Goal: Check status: Check status

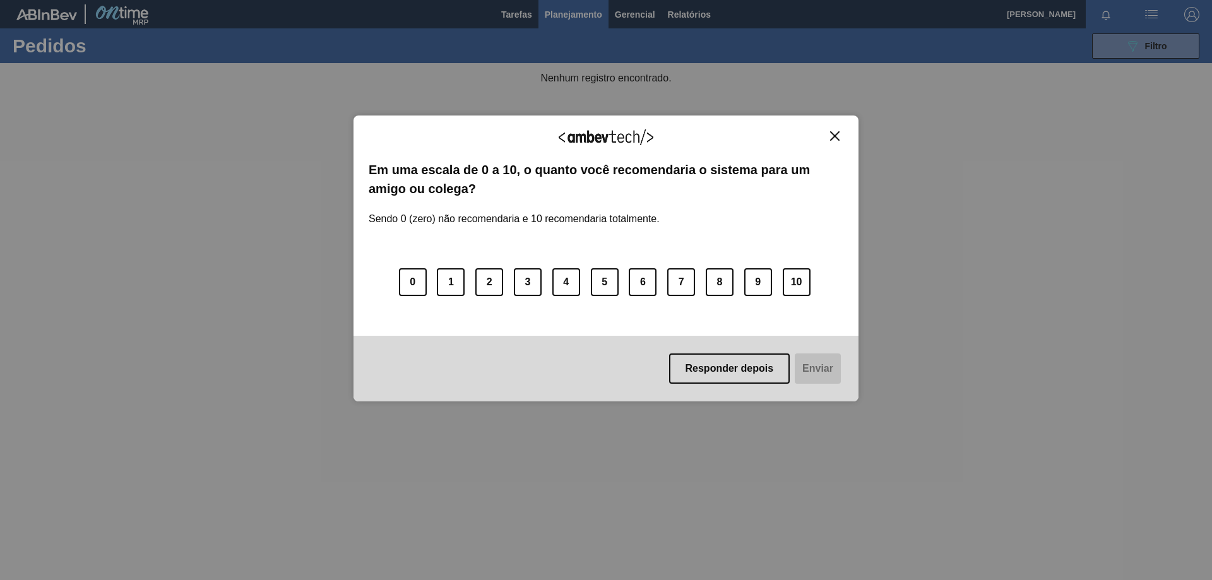
click at [836, 133] on img "Close" at bounding box center [834, 135] width 9 height 9
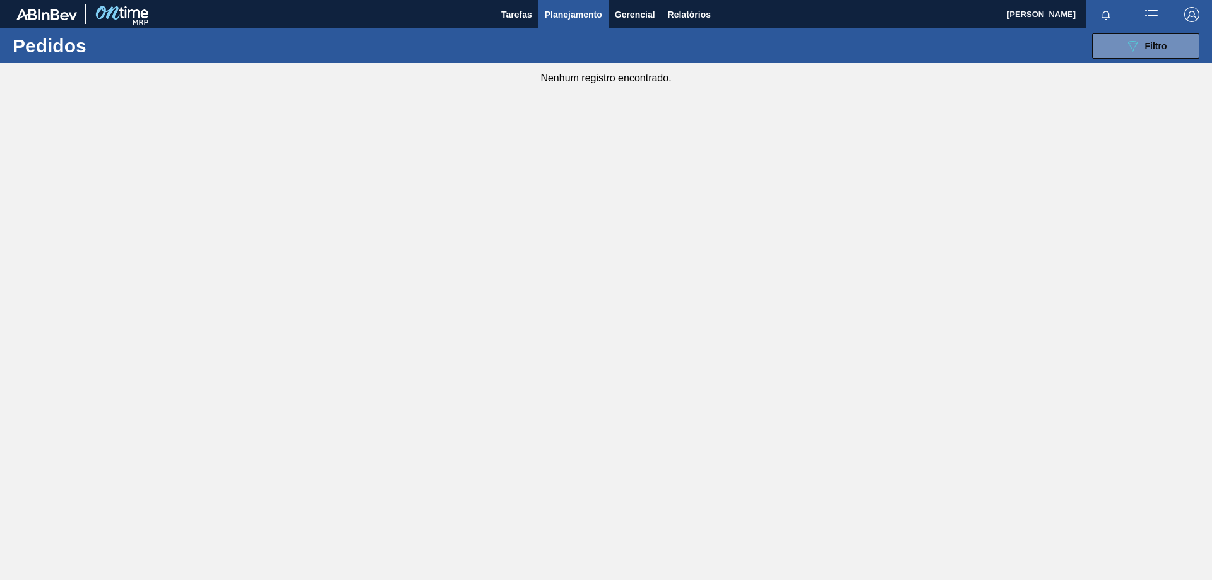
click at [34, 10] on img at bounding box center [46, 14] width 61 height 11
click at [44, 25] on div at bounding box center [84, 14] width 136 height 28
click at [46, 18] on img at bounding box center [46, 14] width 61 height 11
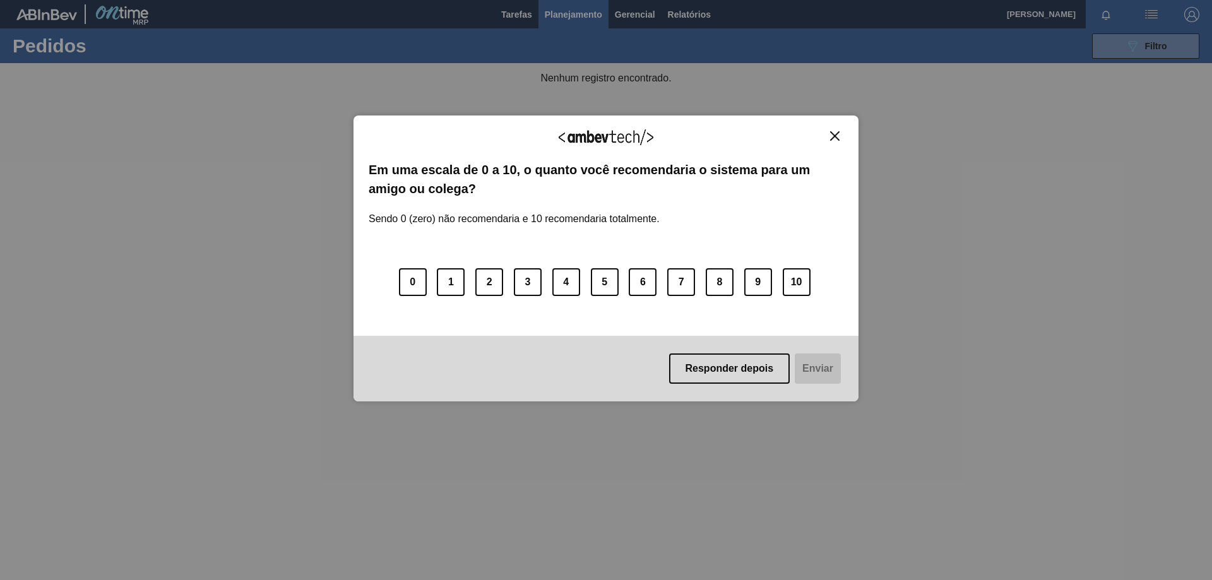
click at [833, 136] on img "Close" at bounding box center [834, 135] width 9 height 9
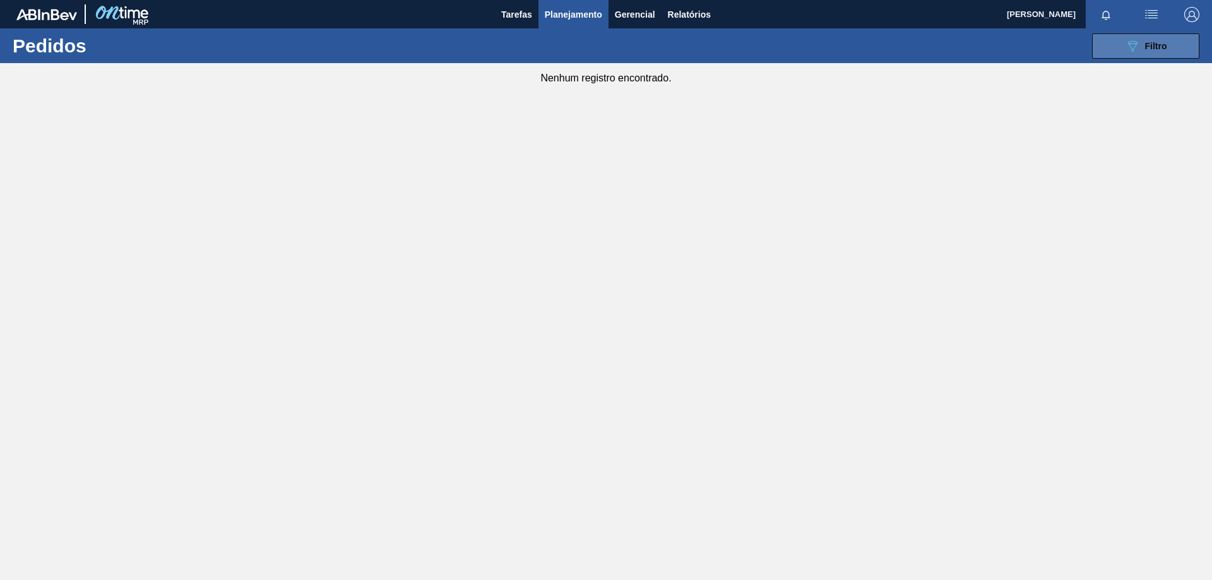
click at [1140, 56] on button "089F7B8B-B2A5-4AFE-B5C0-19BA573D28AC Filtro" at bounding box center [1145, 45] width 107 height 25
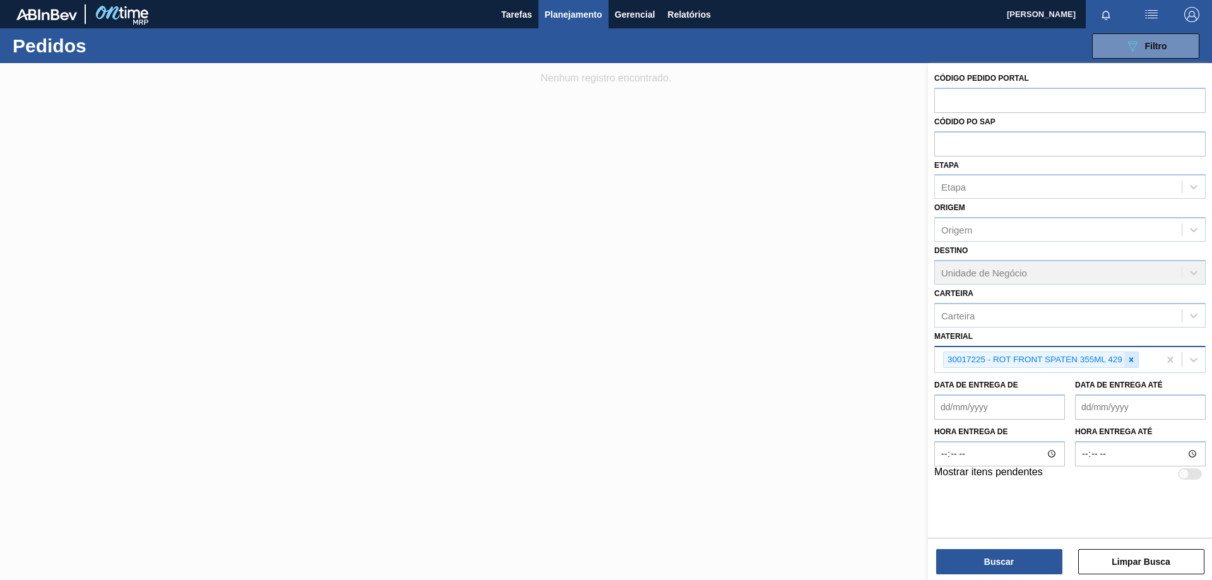
click at [1135, 362] on icon at bounding box center [1130, 359] width 9 height 9
click at [1119, 363] on div "Material" at bounding box center [1058, 358] width 247 height 18
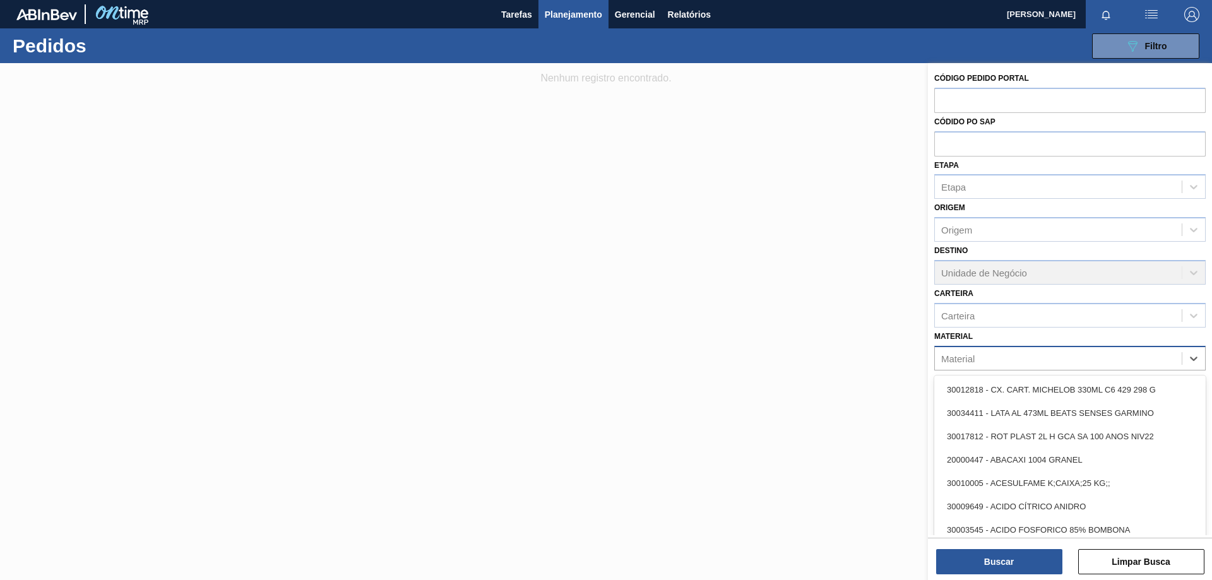
paste input "30007403"
type input "30007403"
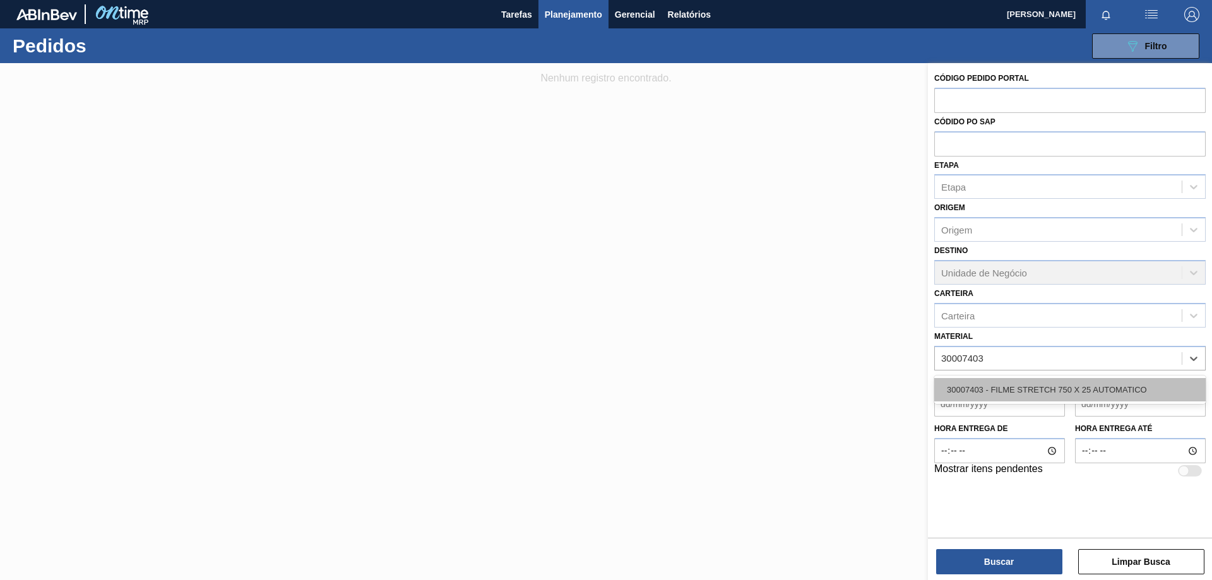
click at [1059, 385] on div "30007403 - FILME STRETCH 750 X 25 AUTOMATICO" at bounding box center [1069, 389] width 271 height 23
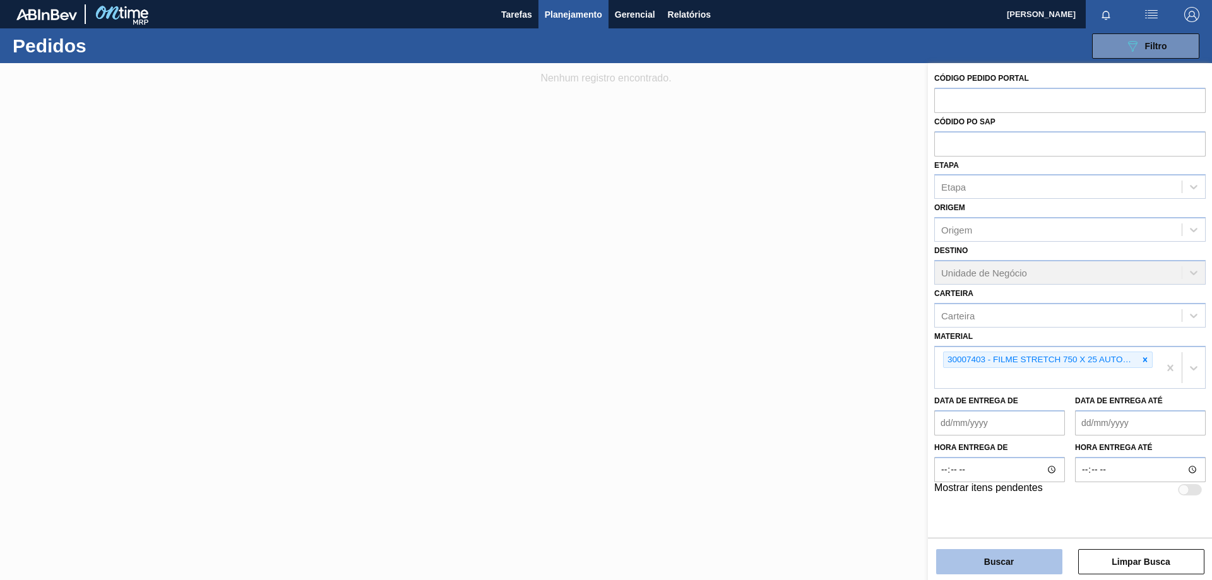
click at [1020, 556] on button "Buscar" at bounding box center [999, 561] width 126 height 25
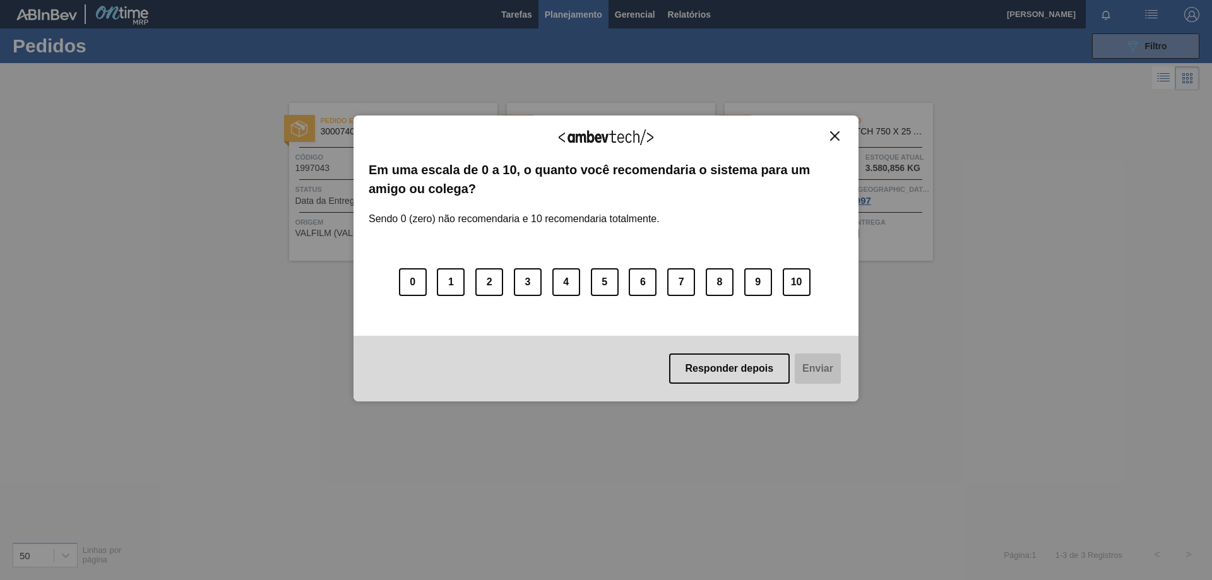
click at [834, 131] on button "Close" at bounding box center [834, 136] width 17 height 11
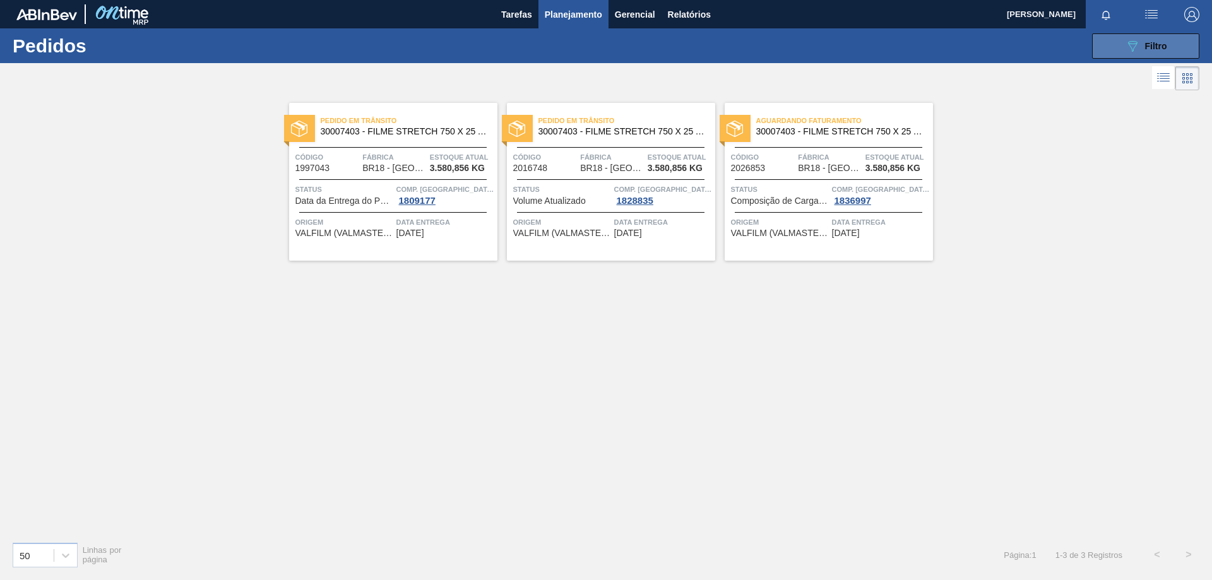
click at [1142, 40] on div "089F7B8B-B2A5-4AFE-B5C0-19BA573D28AC Filtro" at bounding box center [1146, 45] width 42 height 15
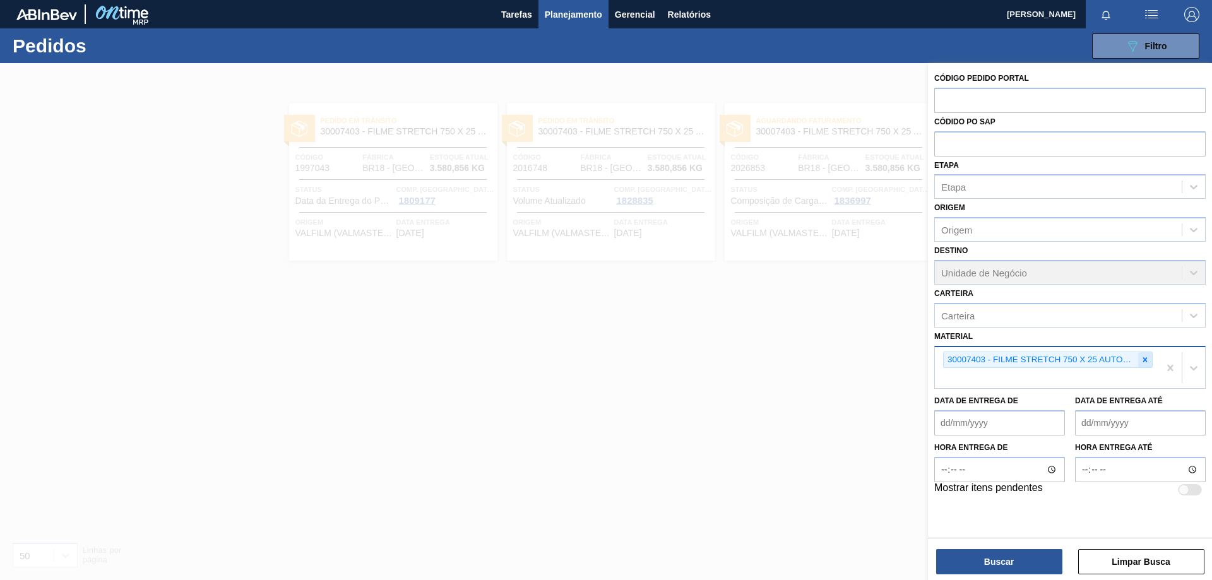
click at [1144, 358] on icon at bounding box center [1145, 359] width 4 height 4
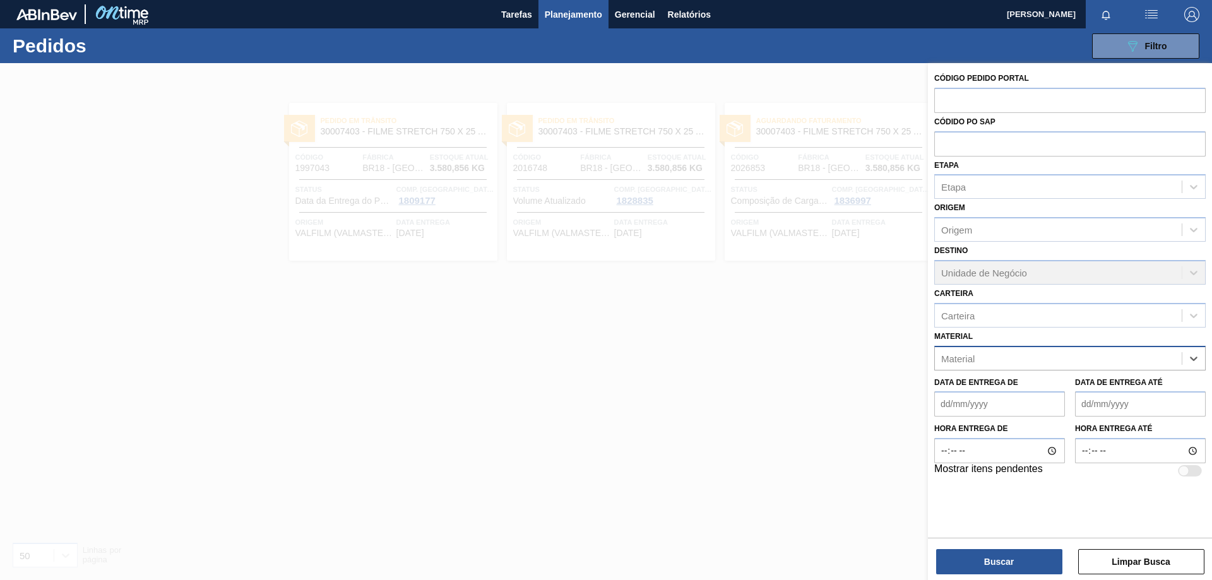
paste input "30030372"
type input "30030372"
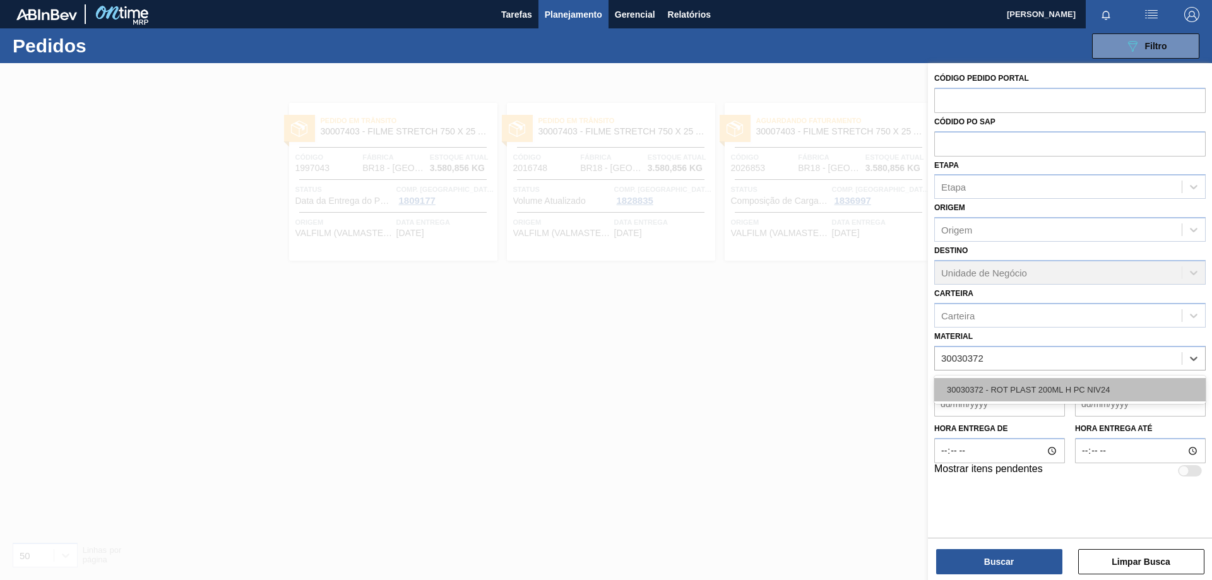
click at [1031, 382] on div "30030372 - ROT PLAST 200ML H PC NIV24" at bounding box center [1069, 389] width 271 height 23
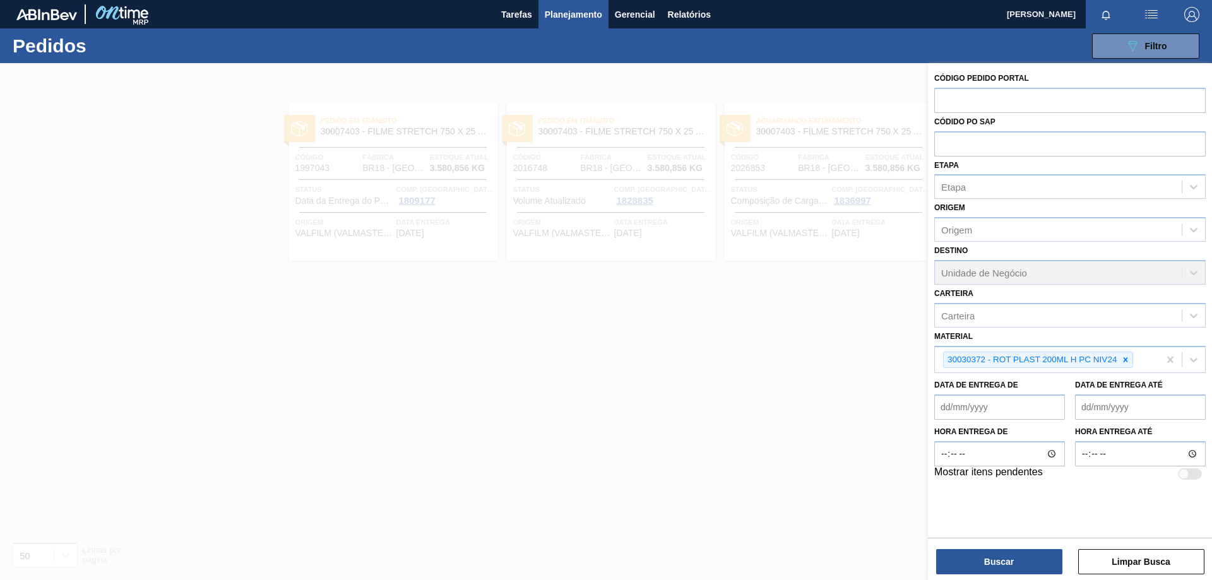
click at [997, 548] on div "Buscar Limpar Busca" at bounding box center [1070, 555] width 284 height 35
click at [995, 560] on button "Buscar" at bounding box center [999, 561] width 126 height 25
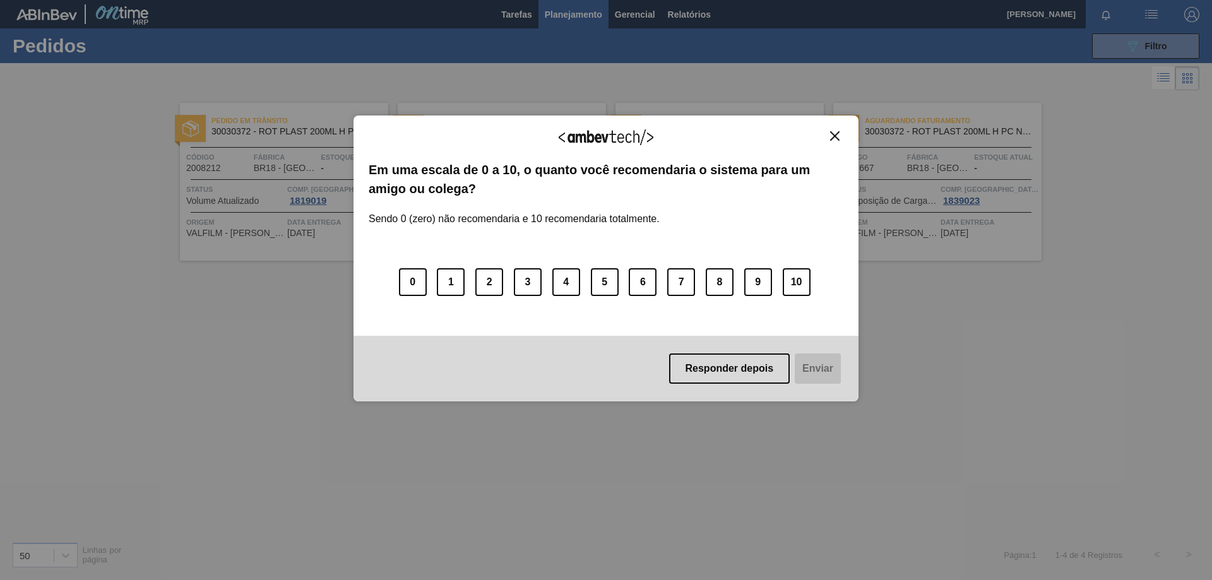
click at [839, 133] on img "Close" at bounding box center [834, 135] width 9 height 9
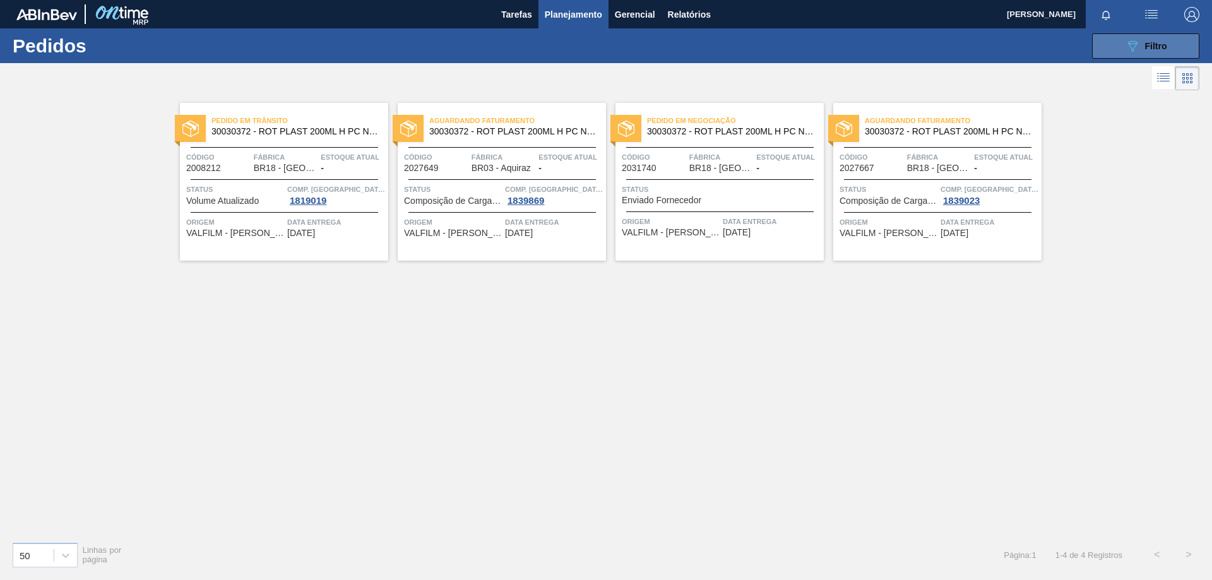
click at [1171, 44] on button "089F7B8B-B2A5-4AFE-B5C0-19BA573D28AC Filtro" at bounding box center [1145, 45] width 107 height 25
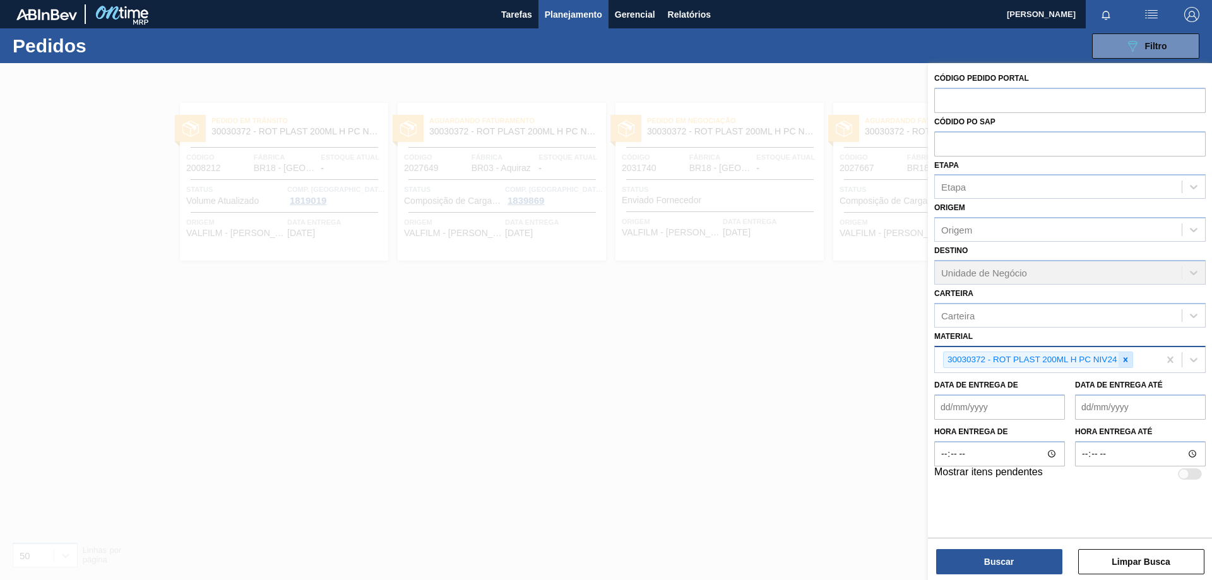
click at [1130, 358] on icon at bounding box center [1125, 359] width 9 height 9
click at [1109, 356] on div "Material" at bounding box center [1058, 358] width 247 height 18
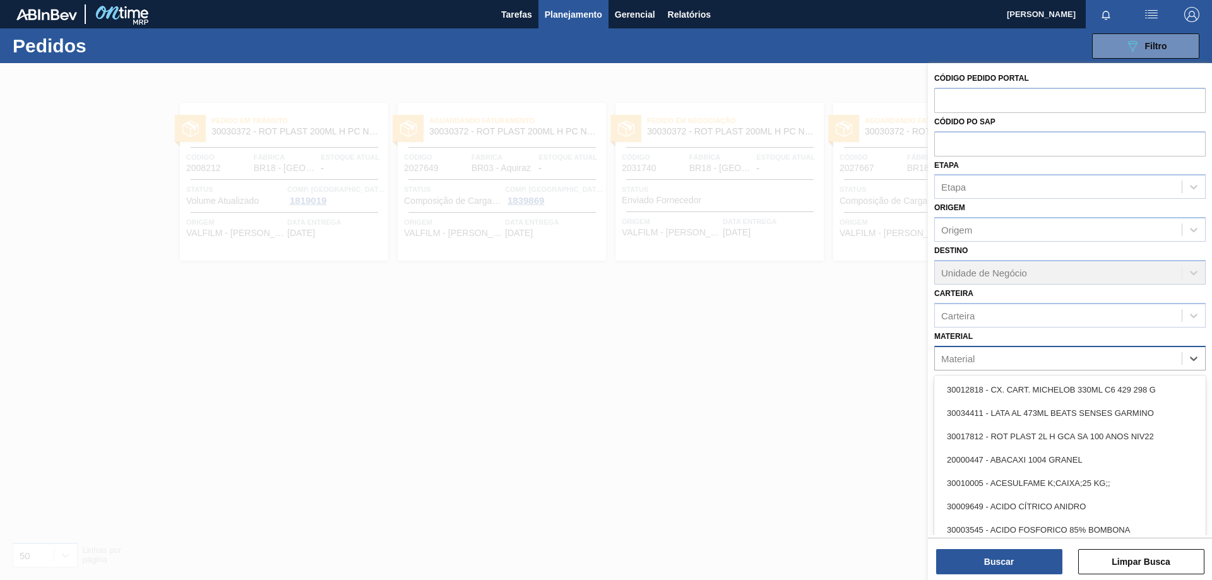
paste input "30002973"
type input "30002973"
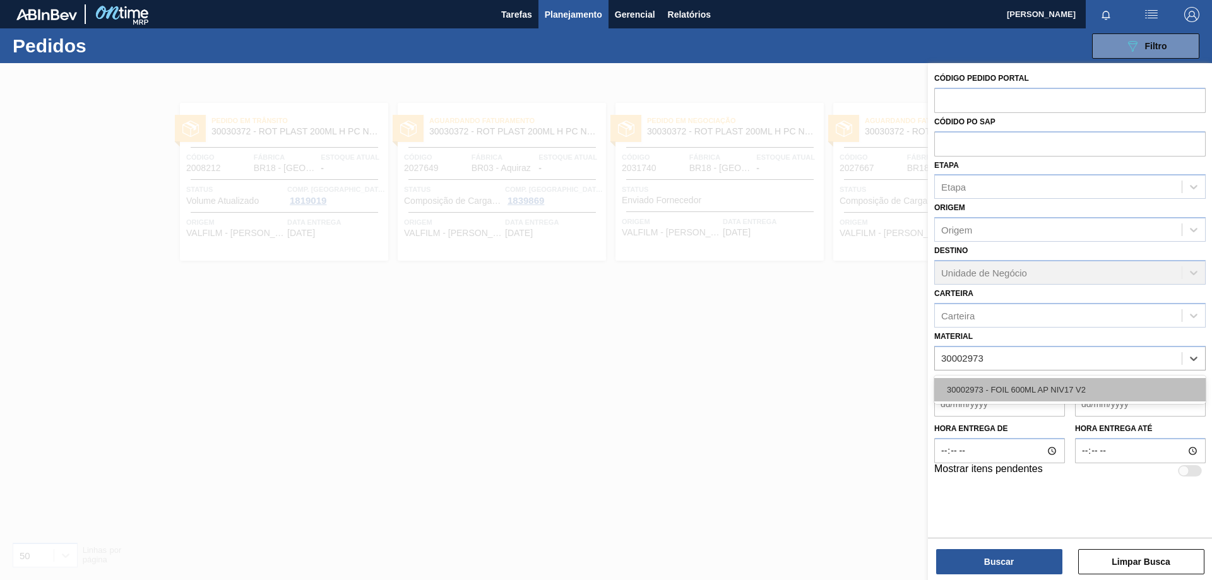
click at [1041, 382] on div "30002973 - FOIL 600ML AP NIV17 V2" at bounding box center [1069, 389] width 271 height 23
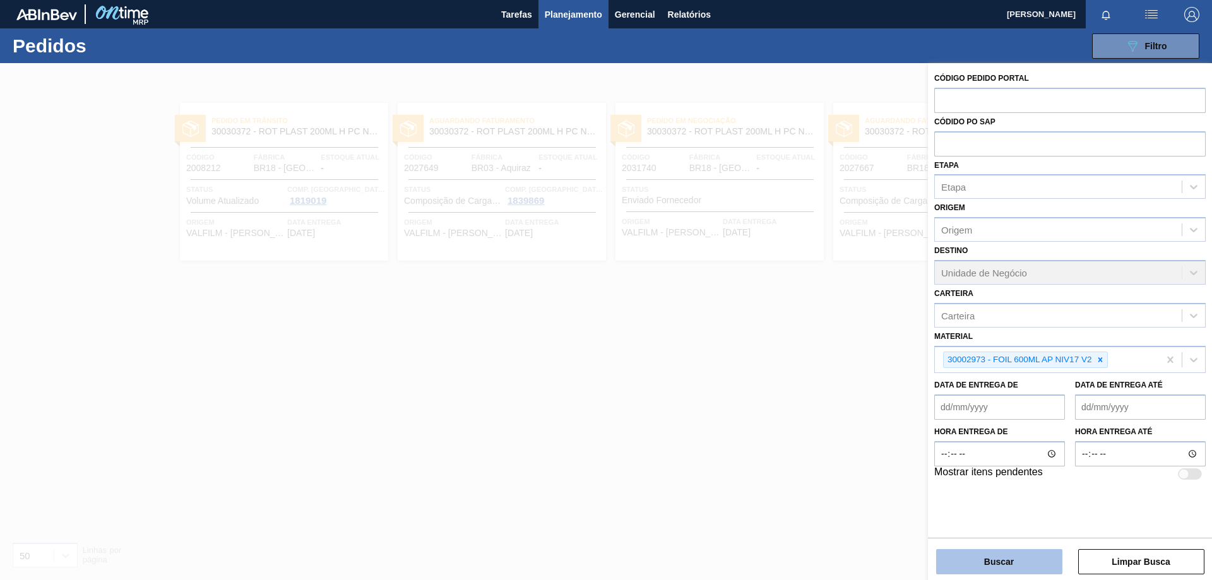
click at [1003, 557] on button "Buscar" at bounding box center [999, 561] width 126 height 25
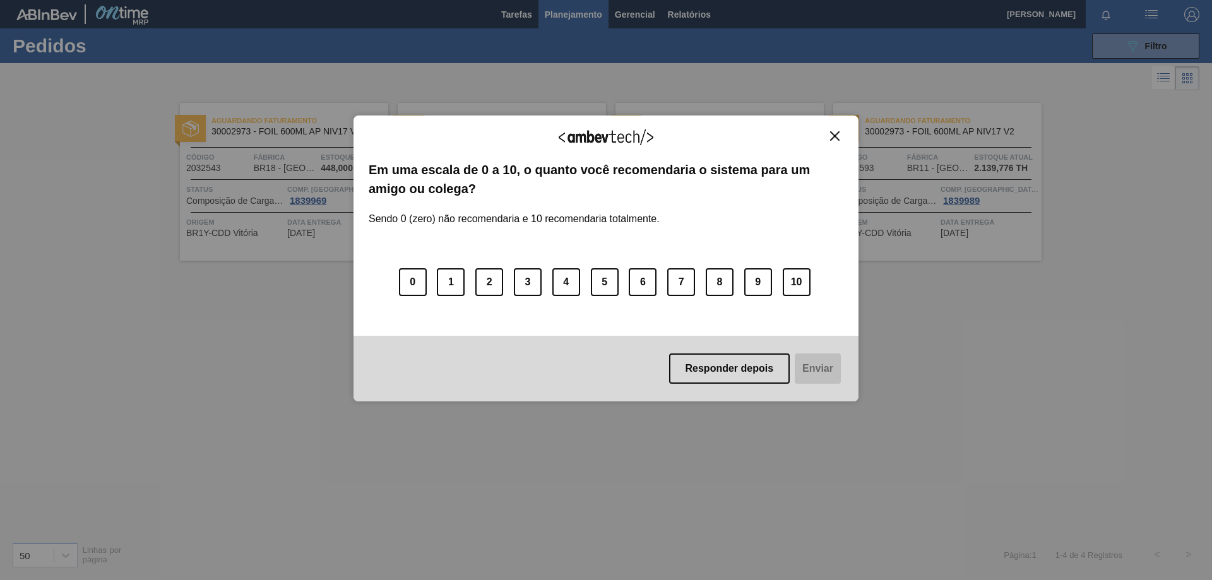
click at [836, 133] on img "Close" at bounding box center [834, 135] width 9 height 9
click at [839, 128] on div "Agradecemos seu feedback! Em uma escala de 0 a 10, o quanto você recomendaria o…" at bounding box center [605, 258] width 505 height 286
click at [834, 137] on img "Close" at bounding box center [834, 135] width 9 height 9
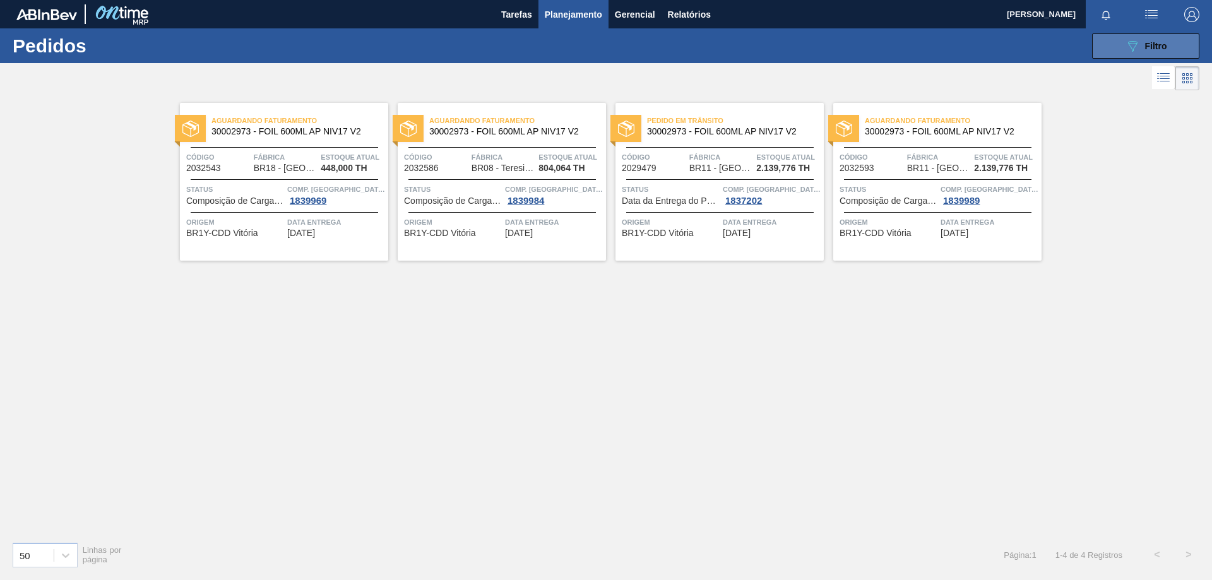
click at [1157, 52] on div "089F7B8B-B2A5-4AFE-B5C0-19BA573D28AC Filtro" at bounding box center [1146, 45] width 42 height 15
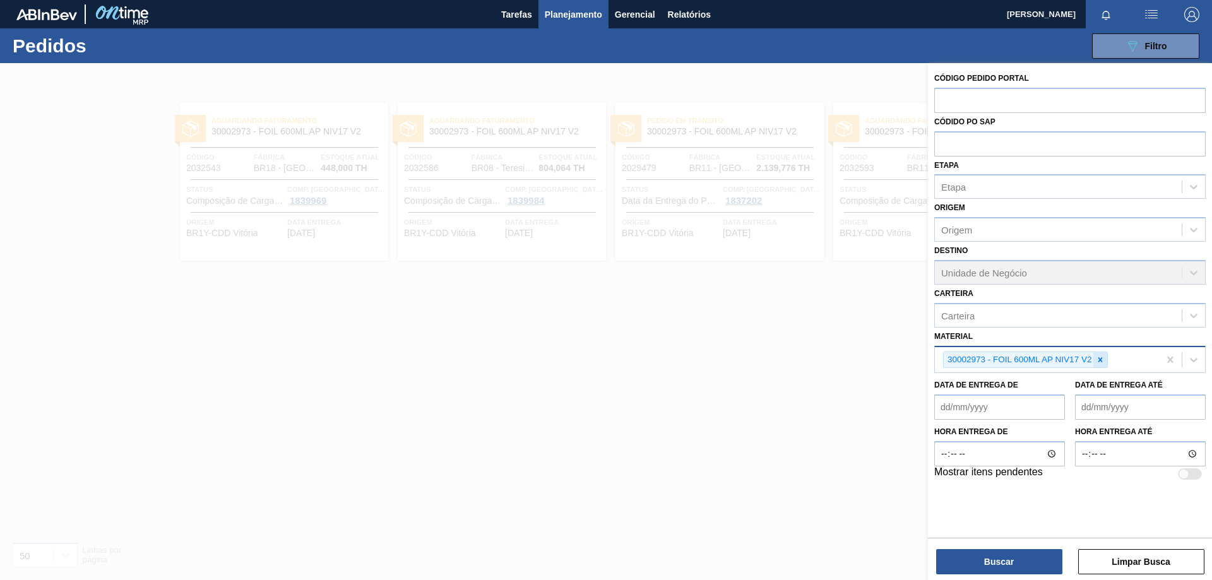
click at [1100, 360] on icon at bounding box center [1100, 359] width 4 height 4
click at [1091, 365] on div "Material" at bounding box center [1058, 358] width 247 height 18
type input "açucar"
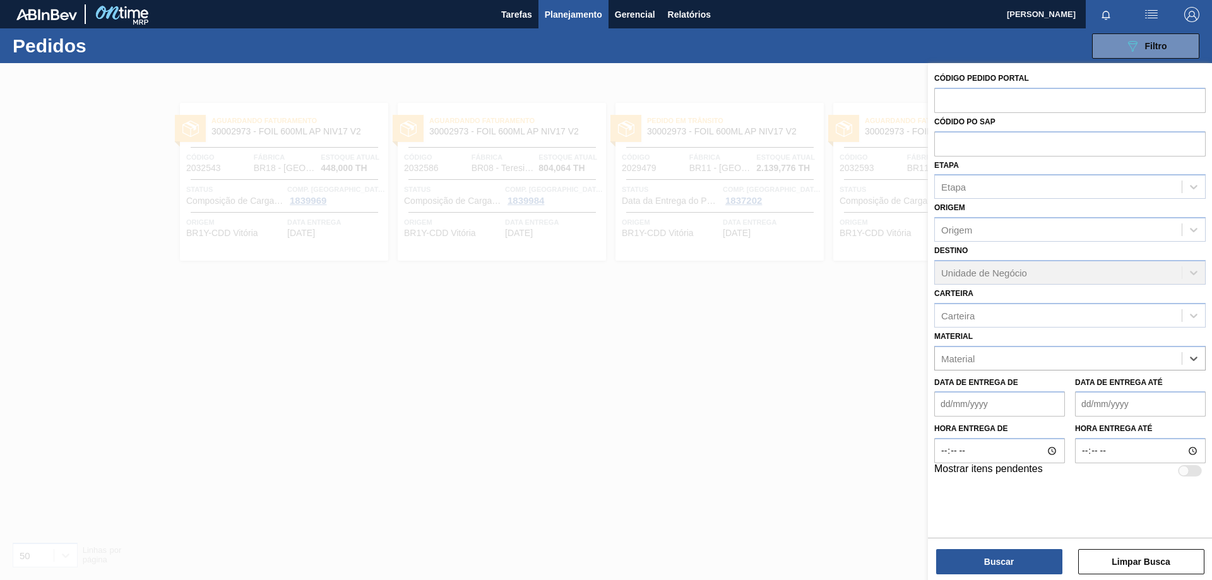
drag, startPoint x: 1008, startPoint y: 360, endPoint x: 726, endPoint y: 369, distance: 281.6
click at [928, 369] on div "Código Pedido Portal Códido PO SAP Etapa Etapa Origem Origem Destino Unidade de…" at bounding box center [1070, 353] width 284 height 580
paste input "30003518"
type input "30003518"
click at [1051, 389] on div "30003518 - ACUCAR;REFINADO;GRANULADO;;" at bounding box center [1069, 389] width 271 height 23
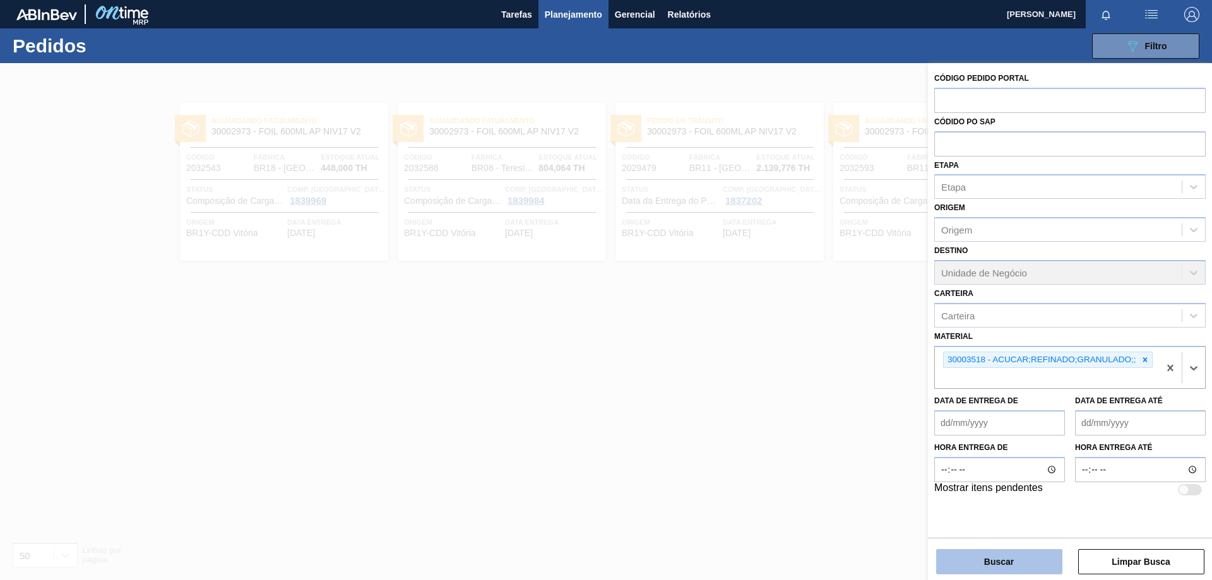
click at [1009, 566] on button "Buscar" at bounding box center [999, 561] width 126 height 25
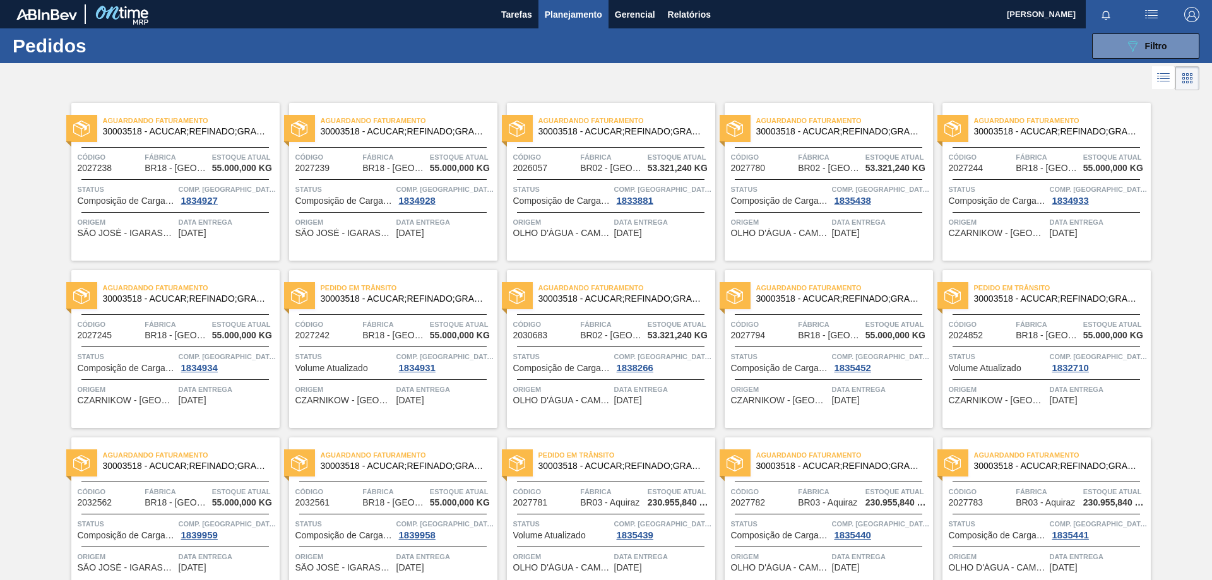
click at [194, 112] on div "Aguardando Faturamento 30003518 - ACUCAR;REFINADO;GRANULADO;;" at bounding box center [175, 123] width 208 height 22
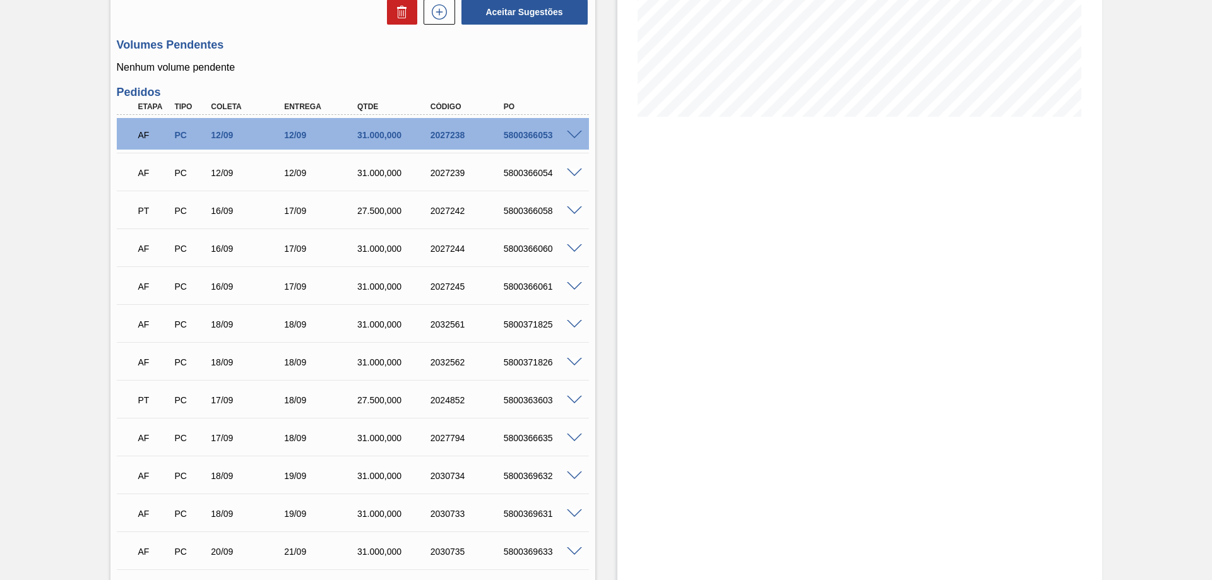
scroll to position [379, 0]
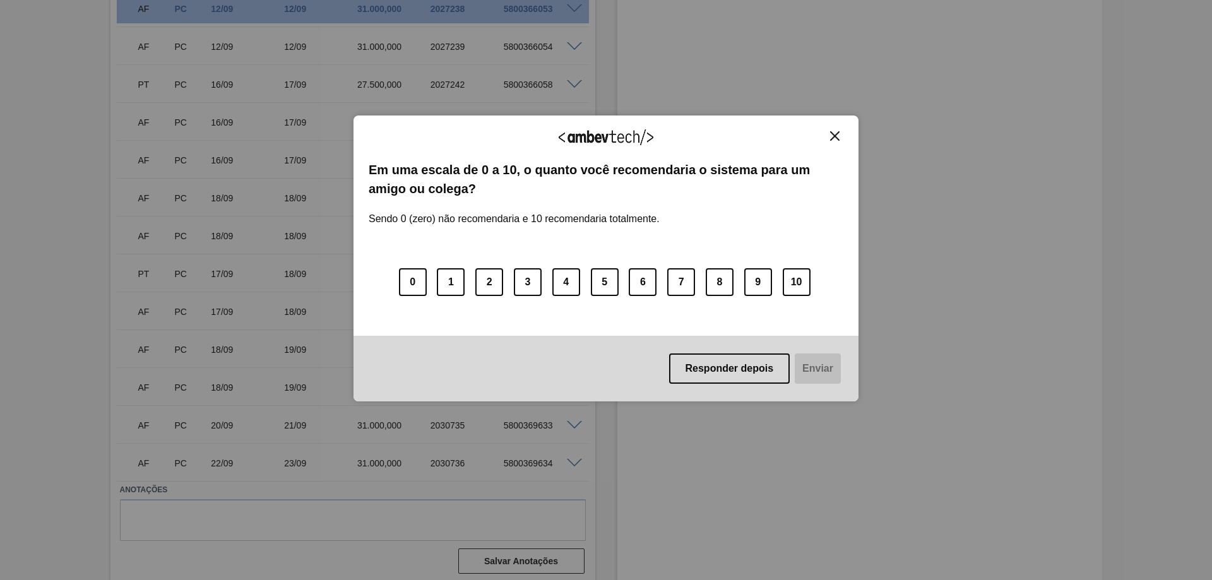
click at [828, 143] on div "Agradecemos seu feedback!" at bounding box center [606, 146] width 475 height 30
click at [834, 139] on img "Close" at bounding box center [834, 135] width 9 height 9
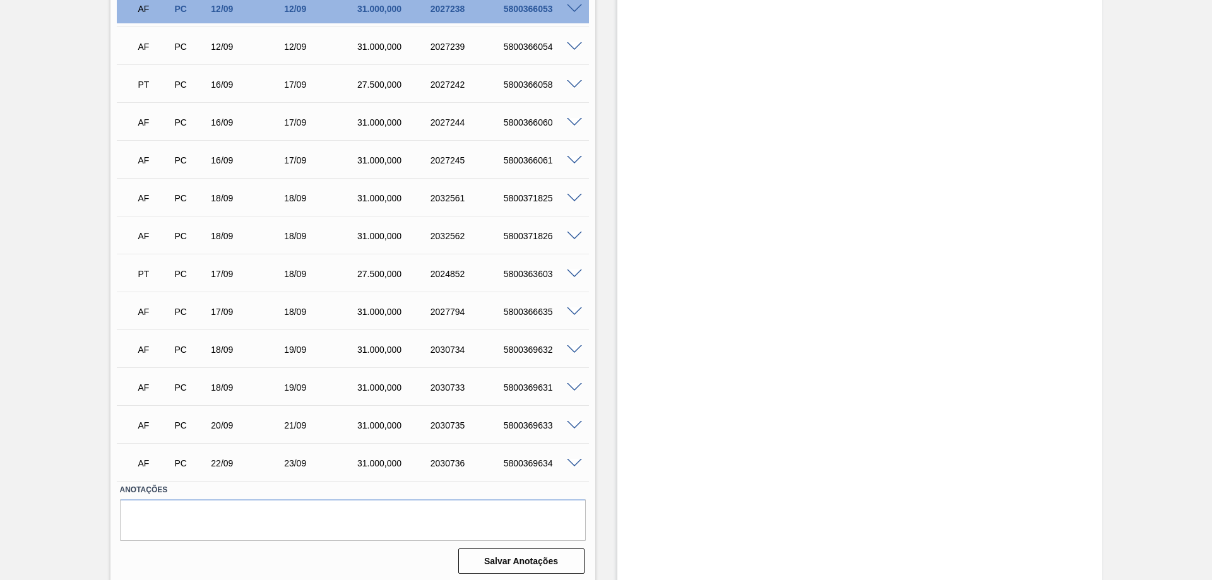
scroll to position [316, 0]
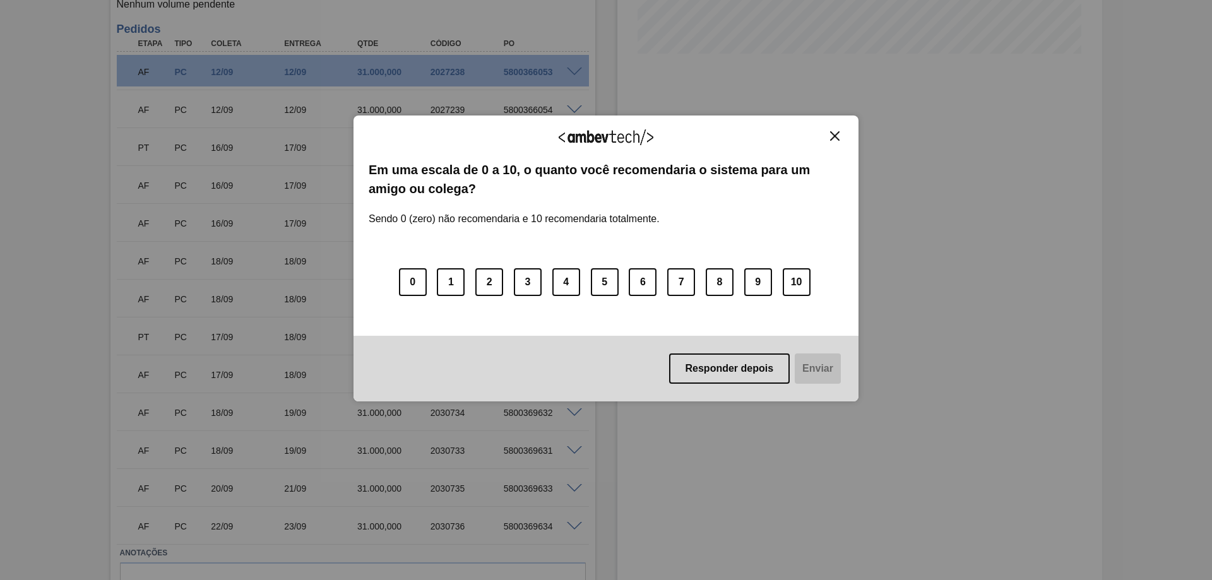
click at [830, 139] on img "Close" at bounding box center [834, 135] width 9 height 9
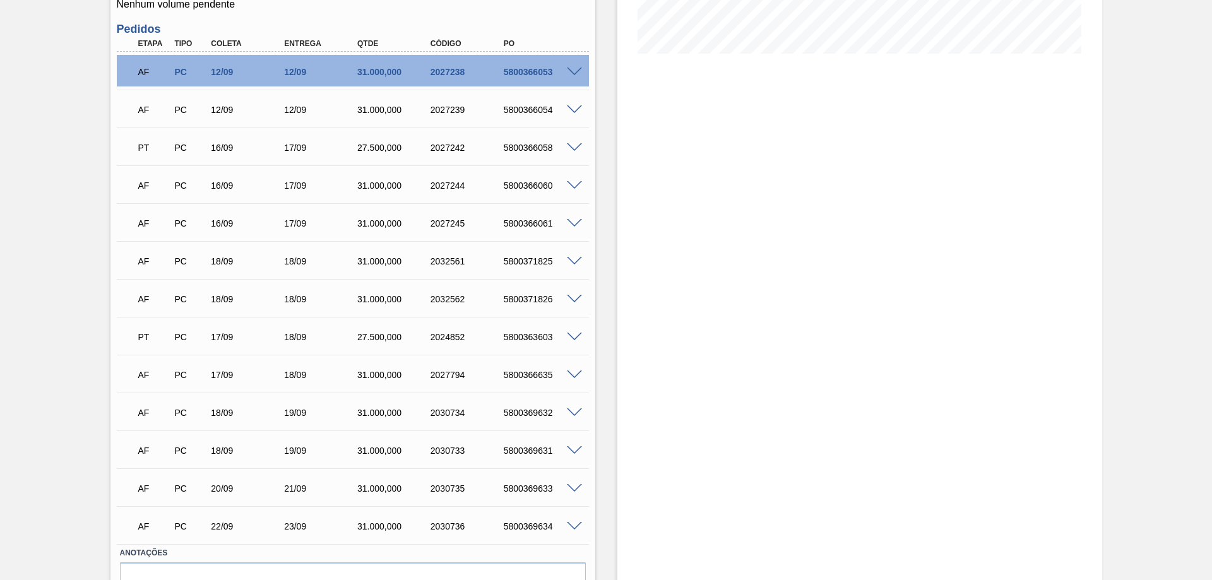
scroll to position [0, 0]
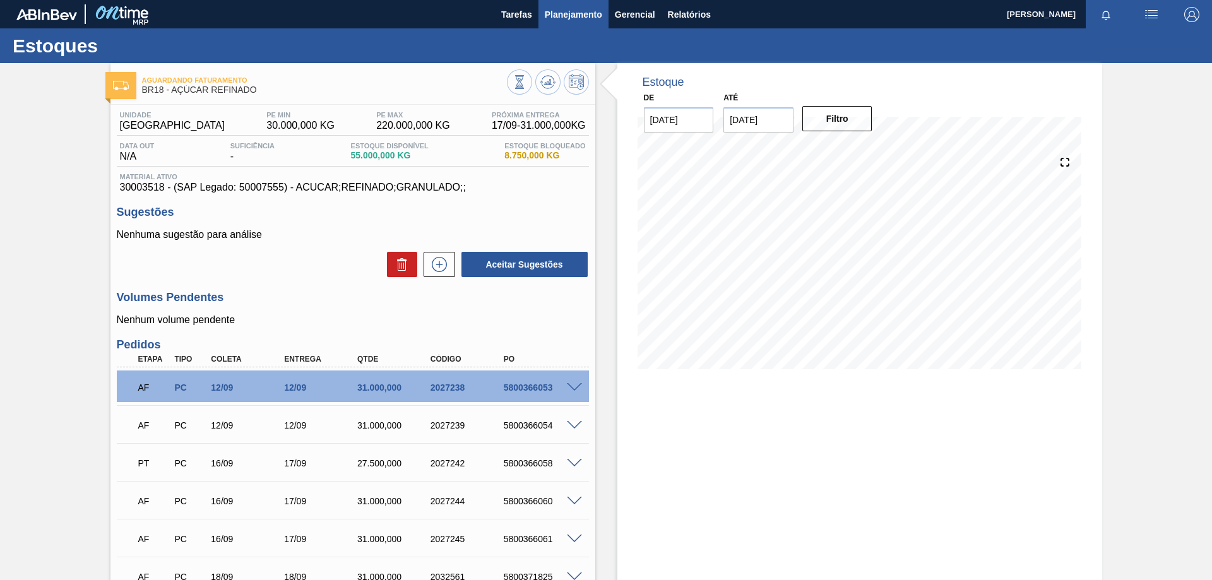
click at [577, 13] on span "Planejamento" at bounding box center [573, 14] width 57 height 15
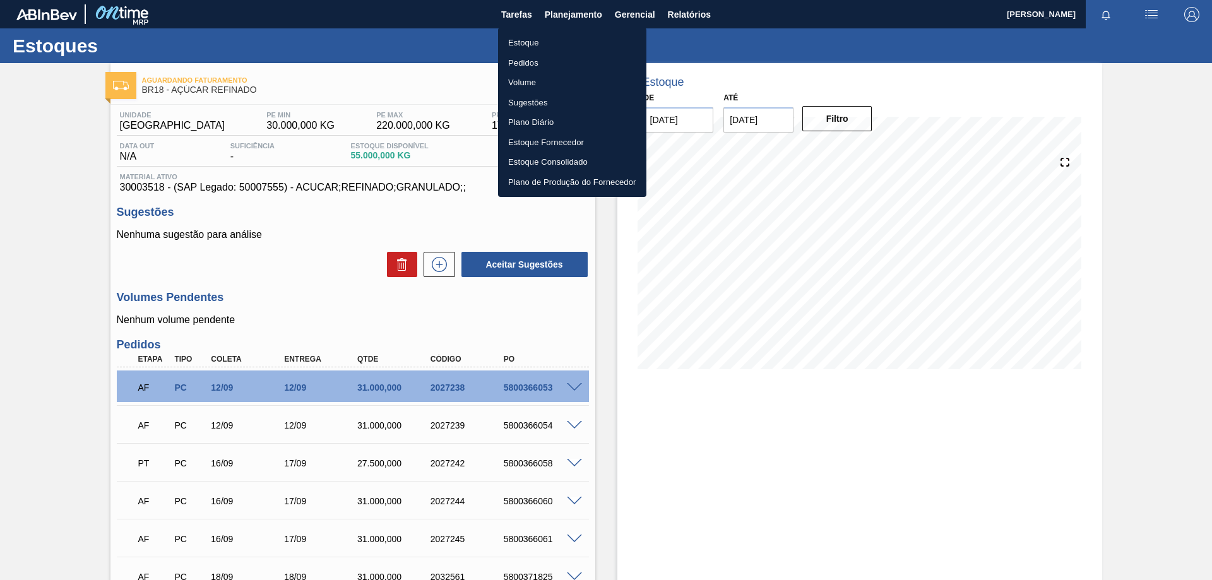
click at [535, 61] on li "Pedidos" at bounding box center [572, 63] width 148 height 20
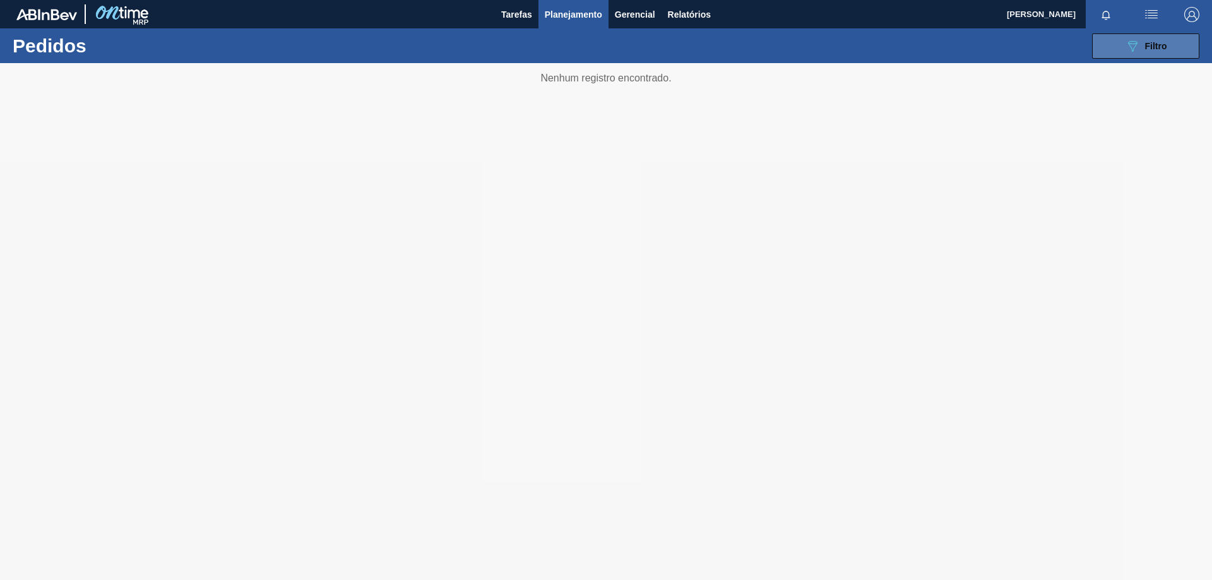
click at [1130, 36] on button "089F7B8B-B2A5-4AFE-B5C0-19BA573D28AC Filtro" at bounding box center [1145, 45] width 107 height 25
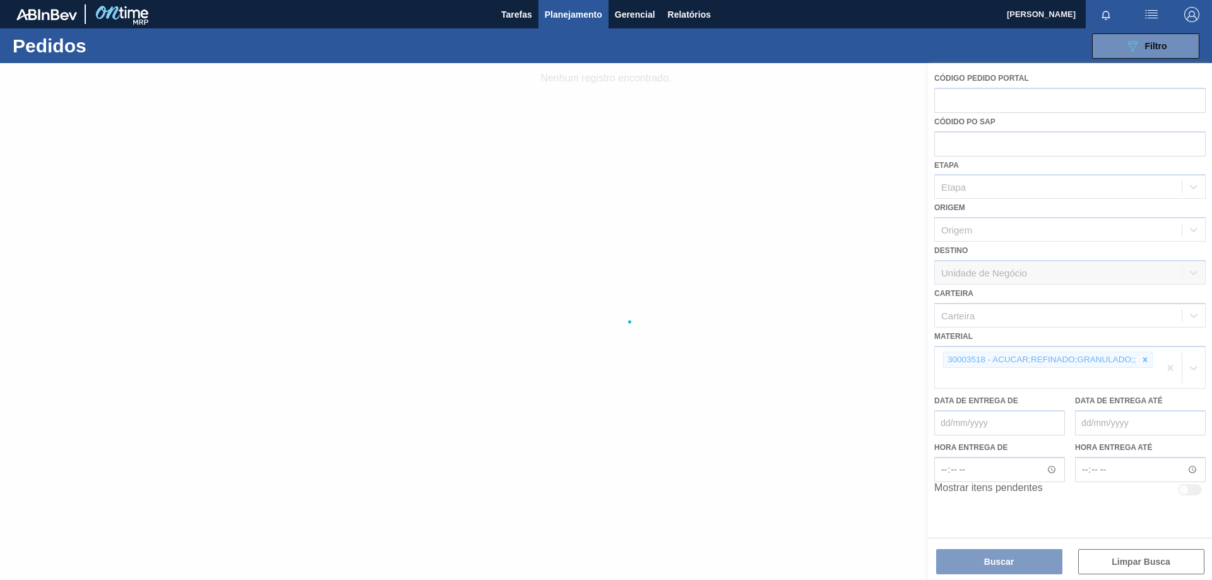
click at [1143, 362] on div at bounding box center [606, 321] width 1212 height 517
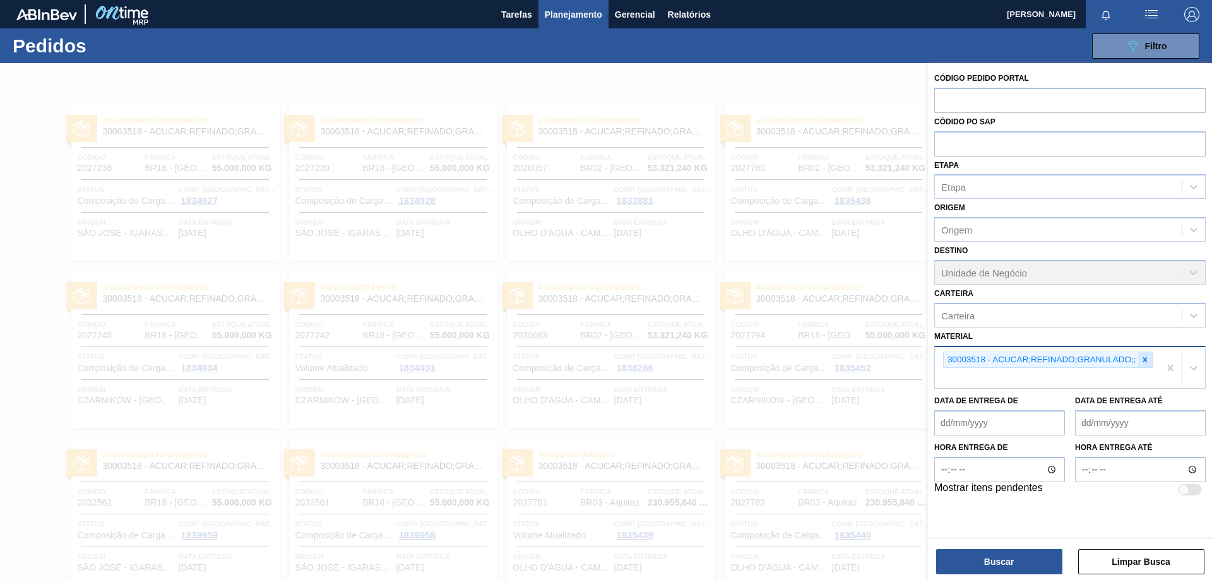
click at [1147, 359] on icon at bounding box center [1144, 359] width 9 height 9
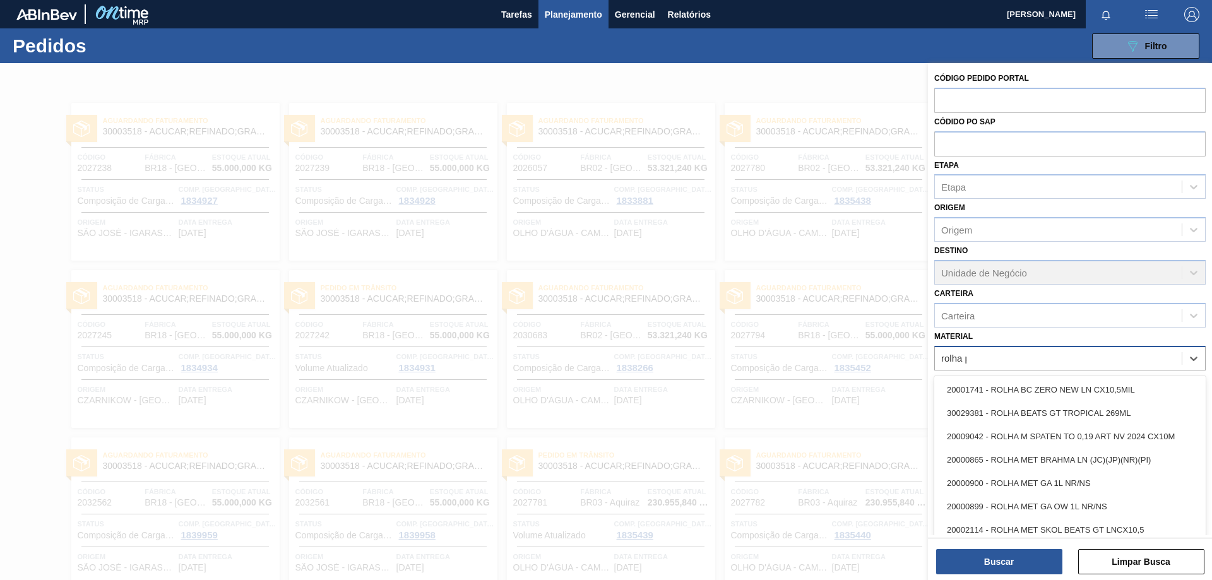
type input "rolha pl"
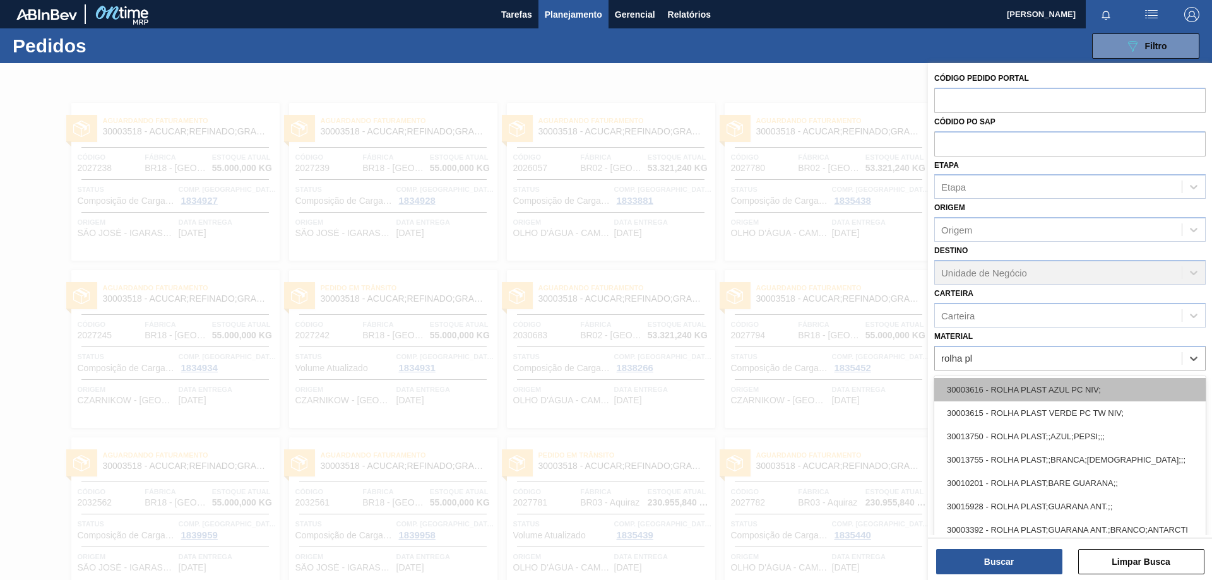
click at [1109, 393] on div "30003616 - ROLHA PLAST AZUL PC NIV;" at bounding box center [1069, 389] width 271 height 23
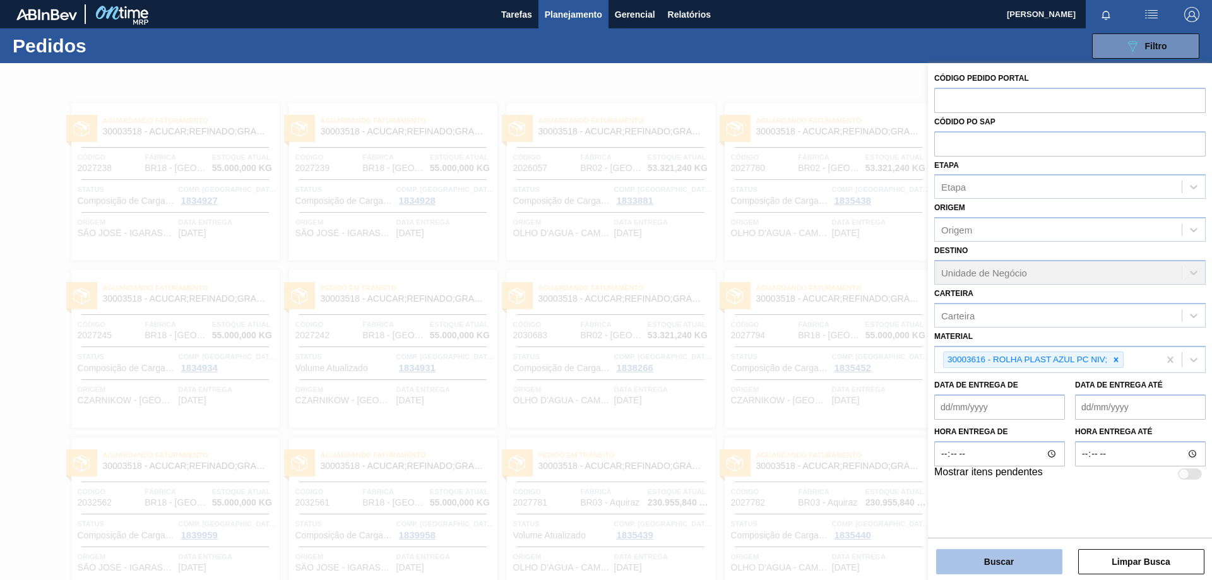
click at [984, 559] on button "Buscar" at bounding box center [999, 561] width 126 height 25
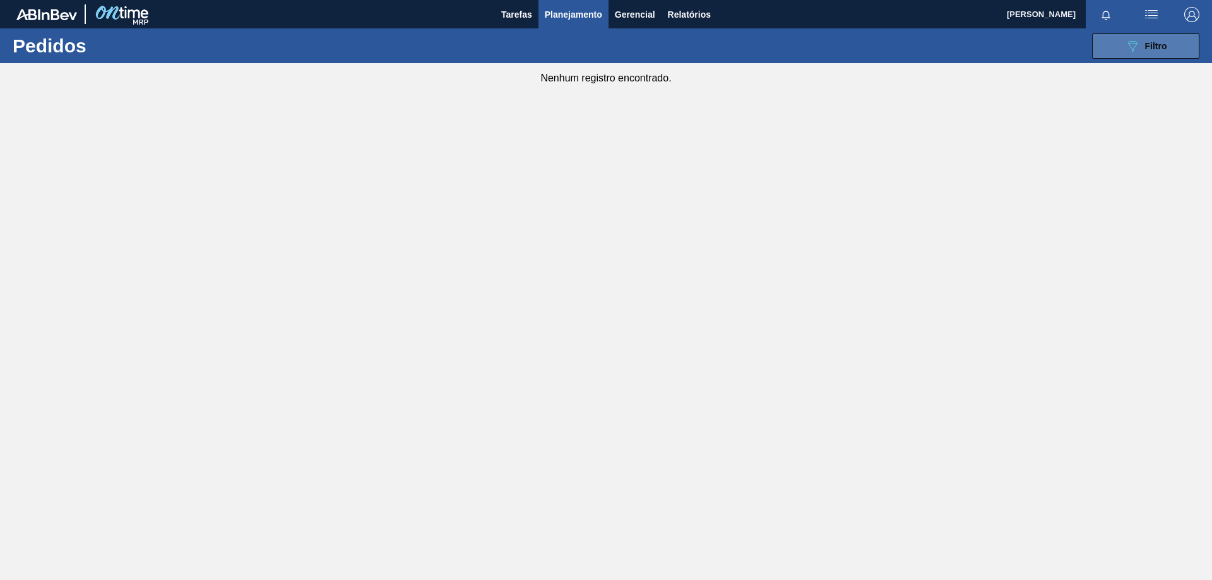
click at [1153, 50] on span "Filtro" at bounding box center [1156, 46] width 22 height 10
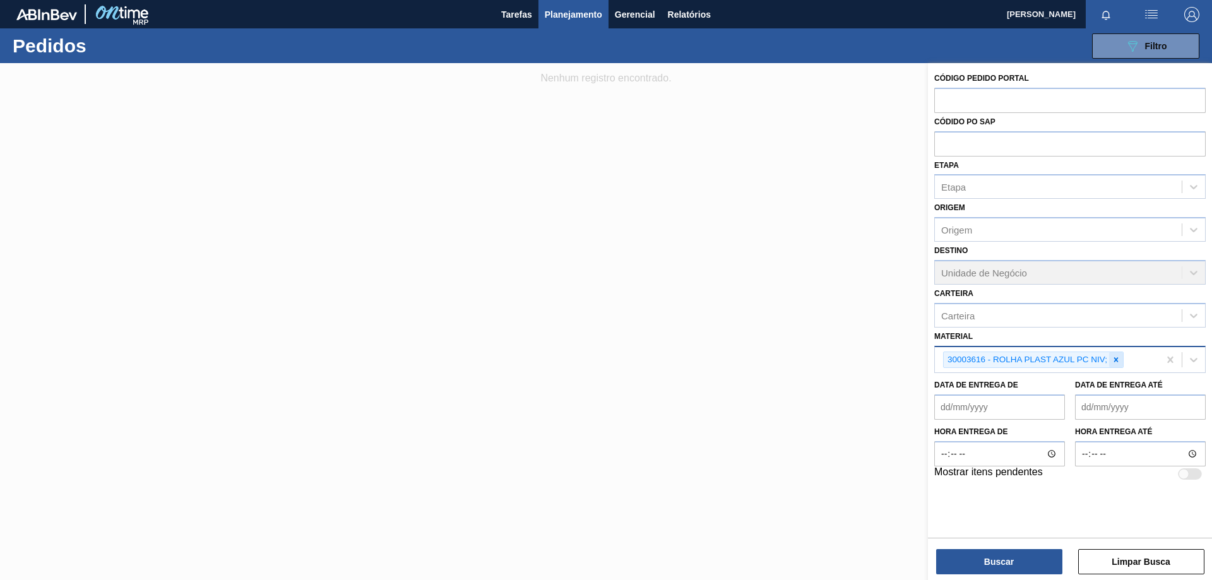
click at [1119, 361] on icon at bounding box center [1115, 359] width 9 height 9
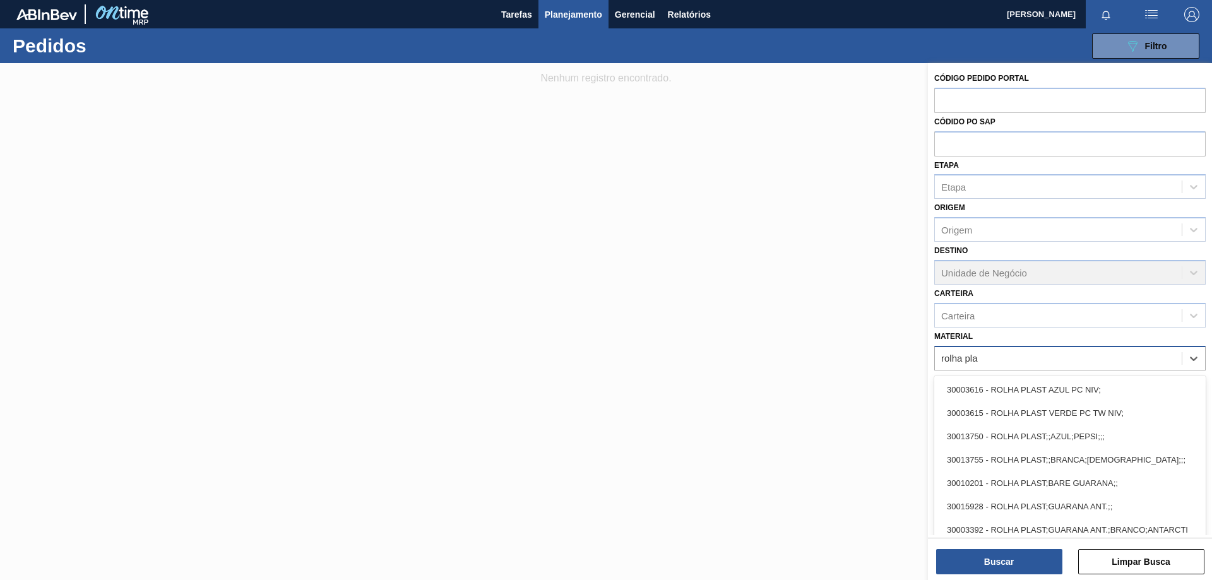
type input "rolha plas"
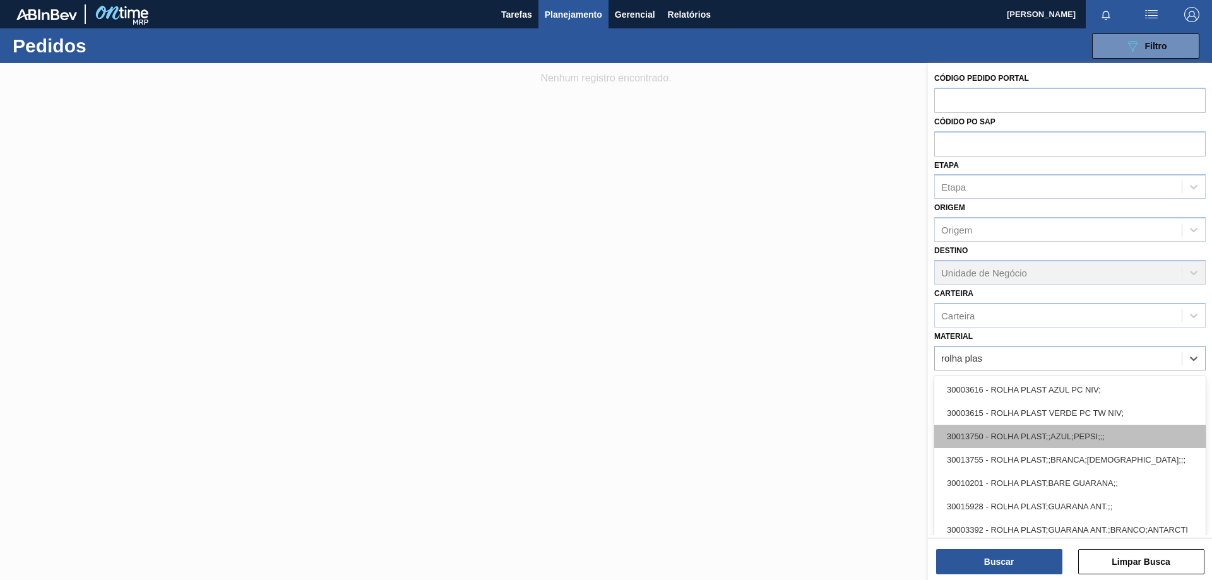
click at [1085, 434] on div "30013750 - ROLHA PLAST;;AZUL;PEPSI;;;" at bounding box center [1069, 436] width 271 height 23
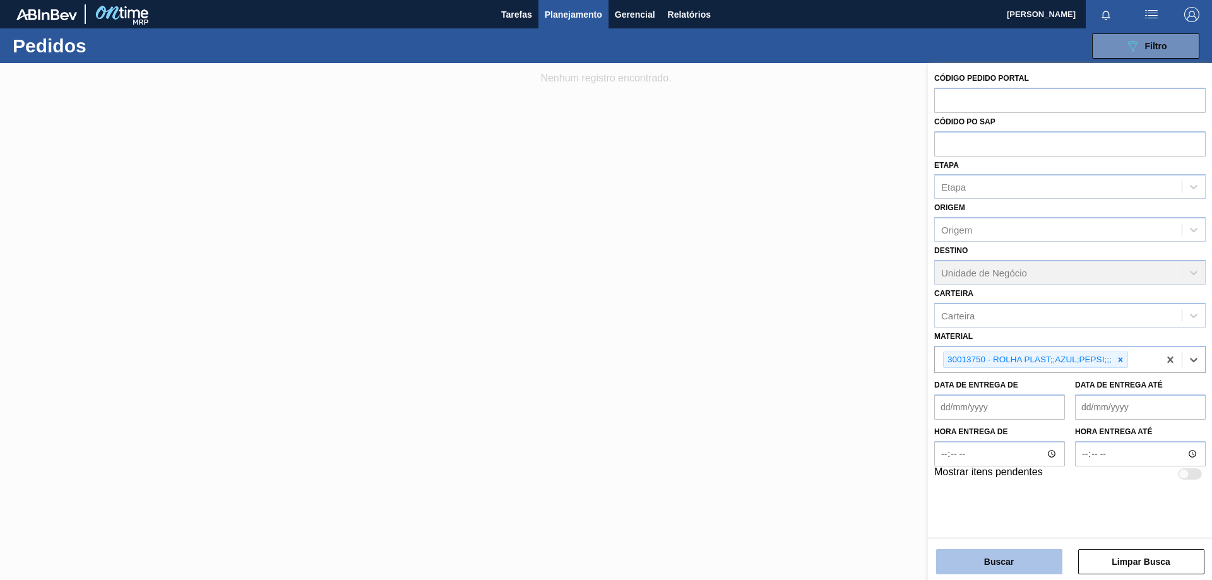
click at [981, 552] on button "Buscar" at bounding box center [999, 561] width 126 height 25
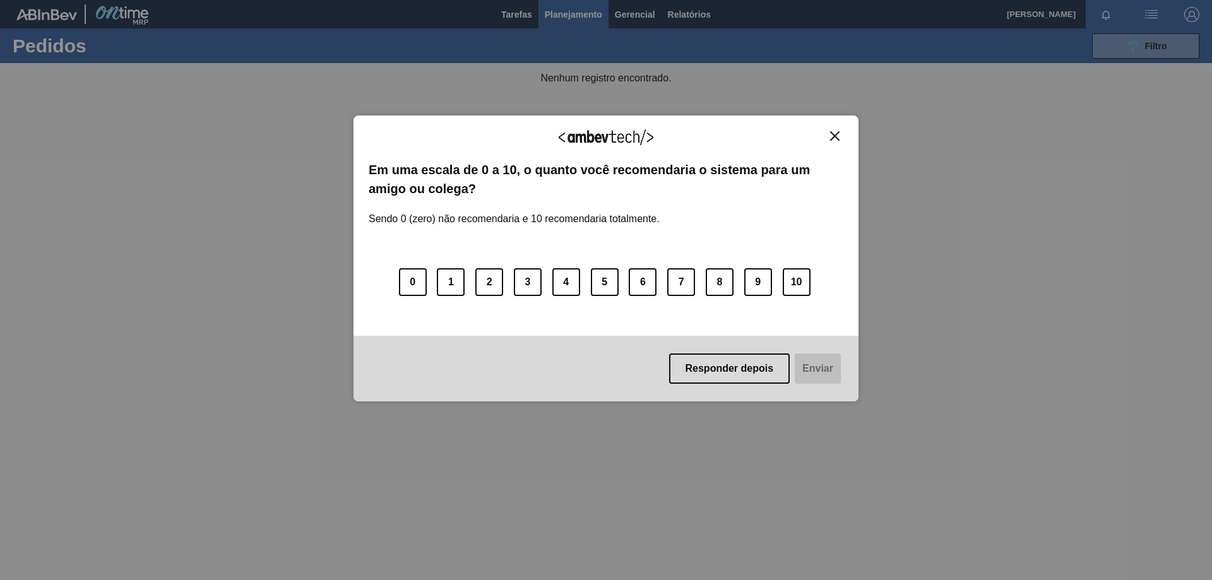
click at [834, 131] on img "Close" at bounding box center [834, 135] width 9 height 9
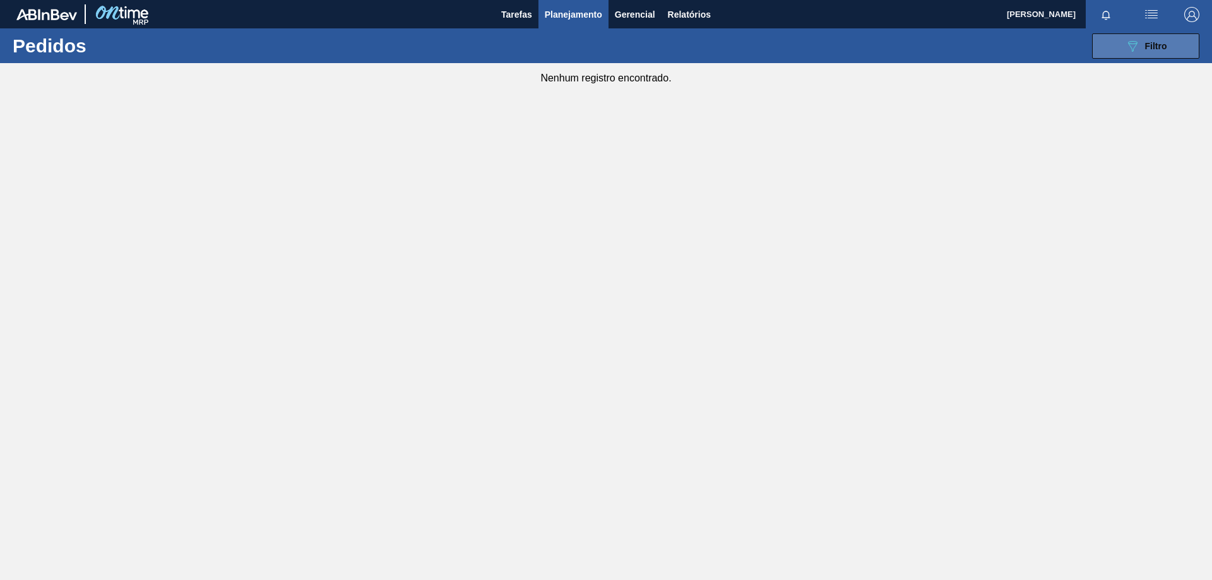
click at [1144, 51] on div "089F7B8B-B2A5-4AFE-B5C0-19BA573D28AC Filtro" at bounding box center [1146, 45] width 42 height 15
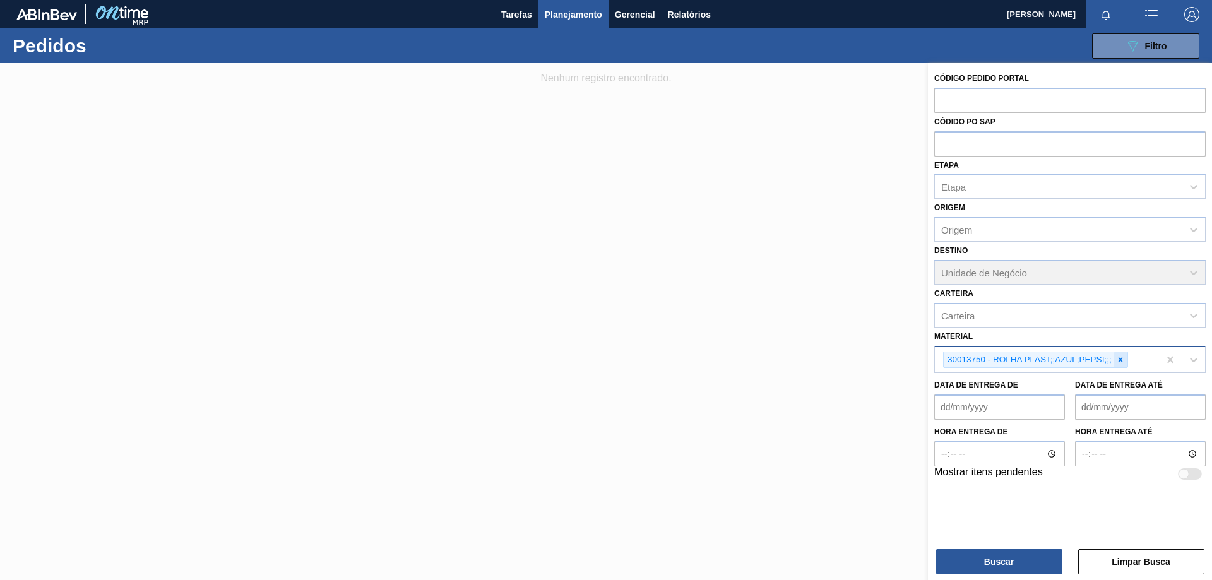
click at [1120, 357] on icon at bounding box center [1120, 359] width 9 height 9
paste input "30030653"
type input "30030653"
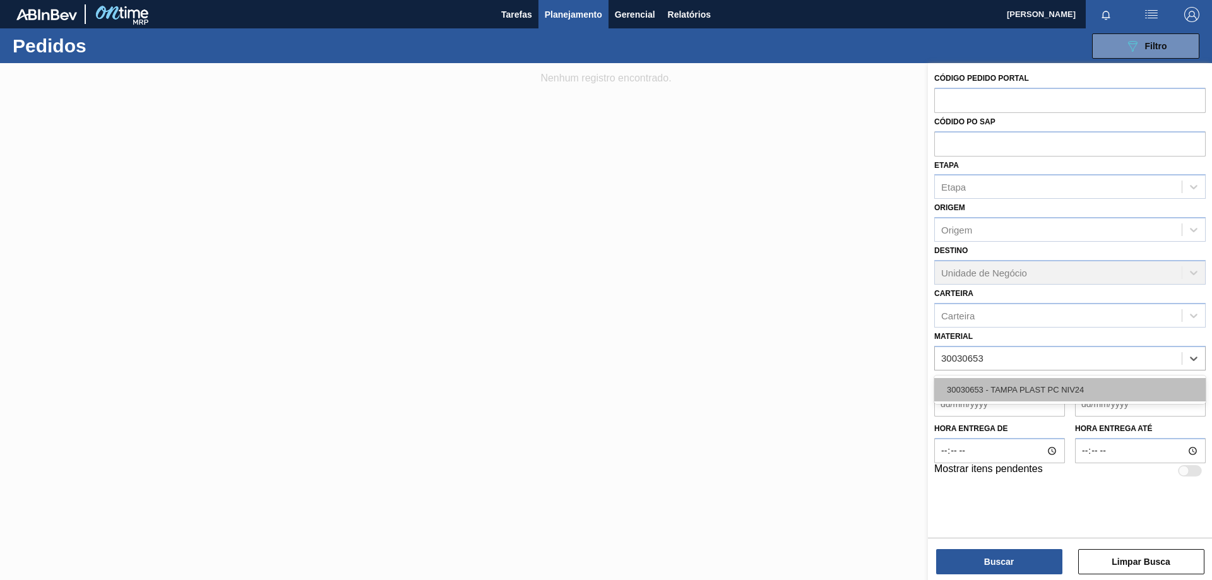
click at [1065, 387] on div "30030653 - TAMPA PLAST PC NIV24" at bounding box center [1069, 389] width 271 height 23
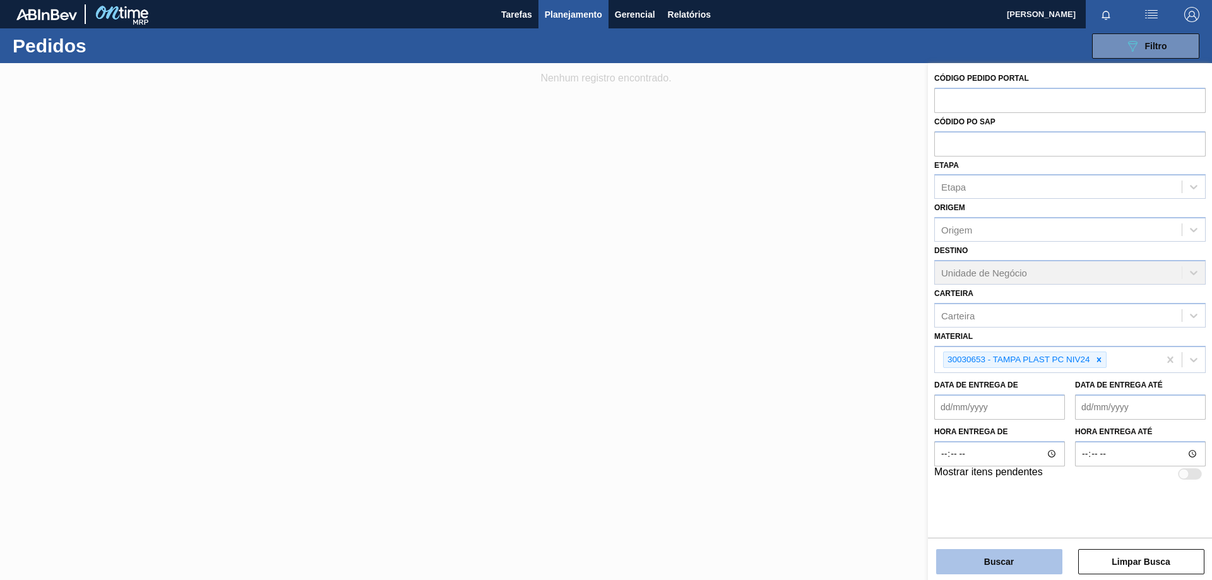
click at [1010, 555] on button "Buscar" at bounding box center [999, 561] width 126 height 25
